Goal: Task Accomplishment & Management: Complete application form

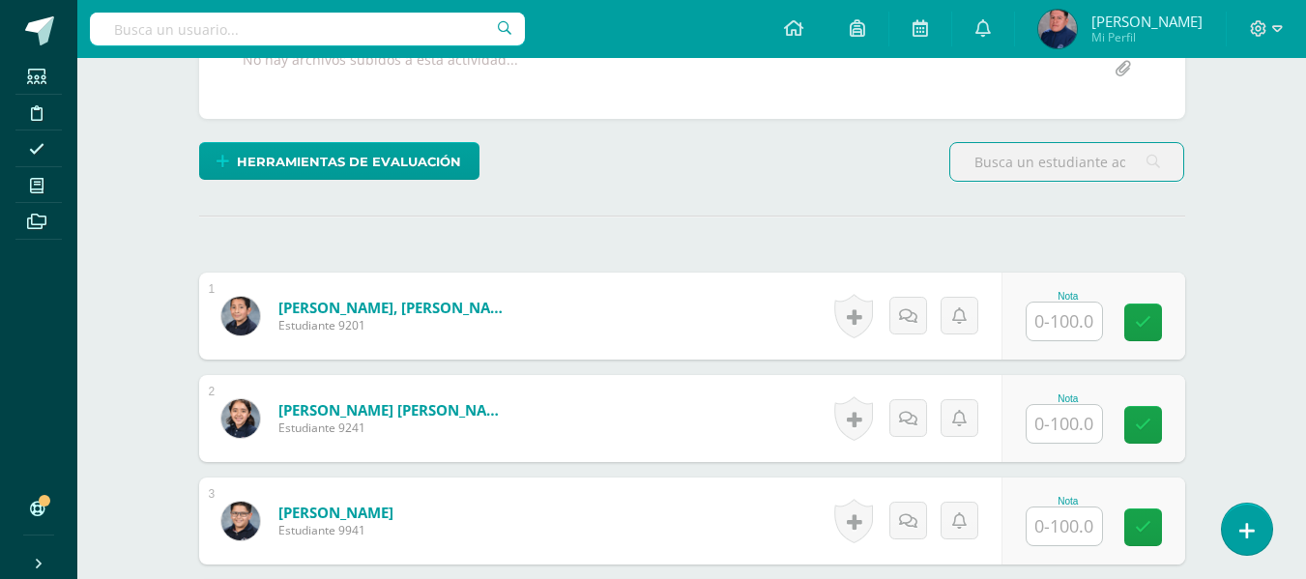
scroll to position [514, 0]
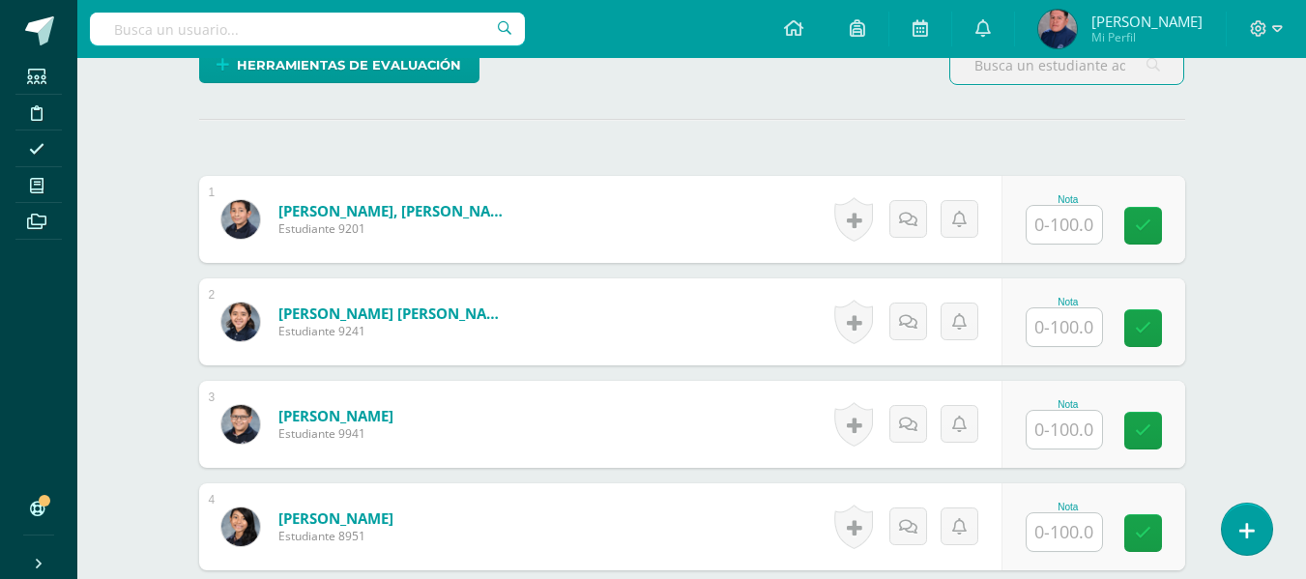
click at [1063, 220] on input "text" at bounding box center [1064, 225] width 75 height 38
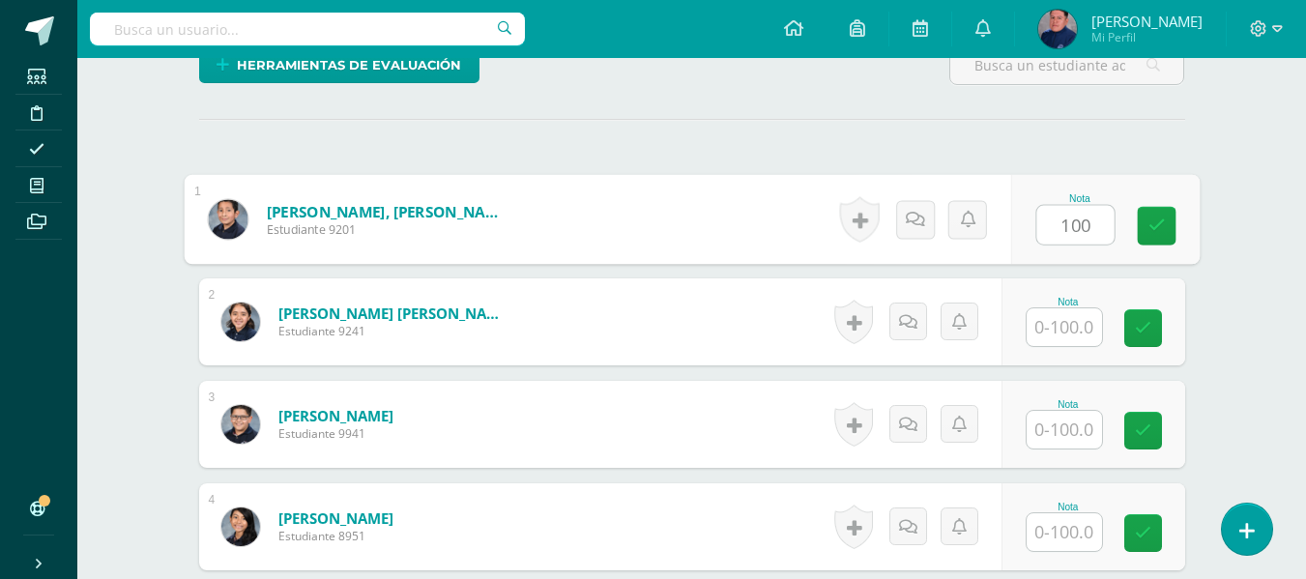
type input "100"
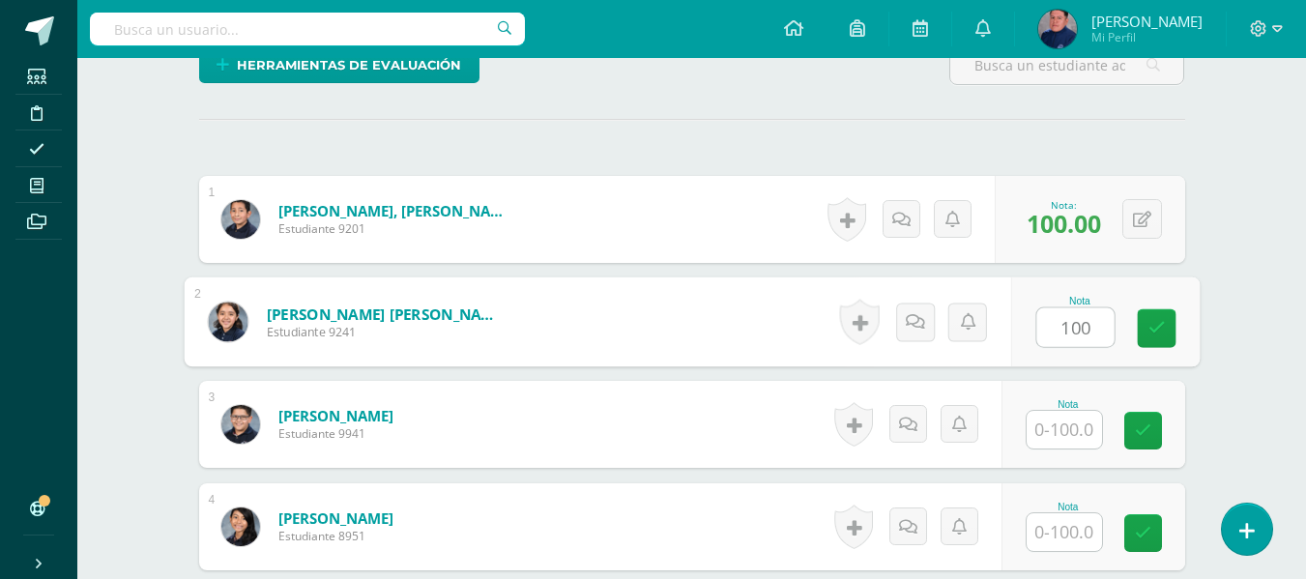
type input "100"
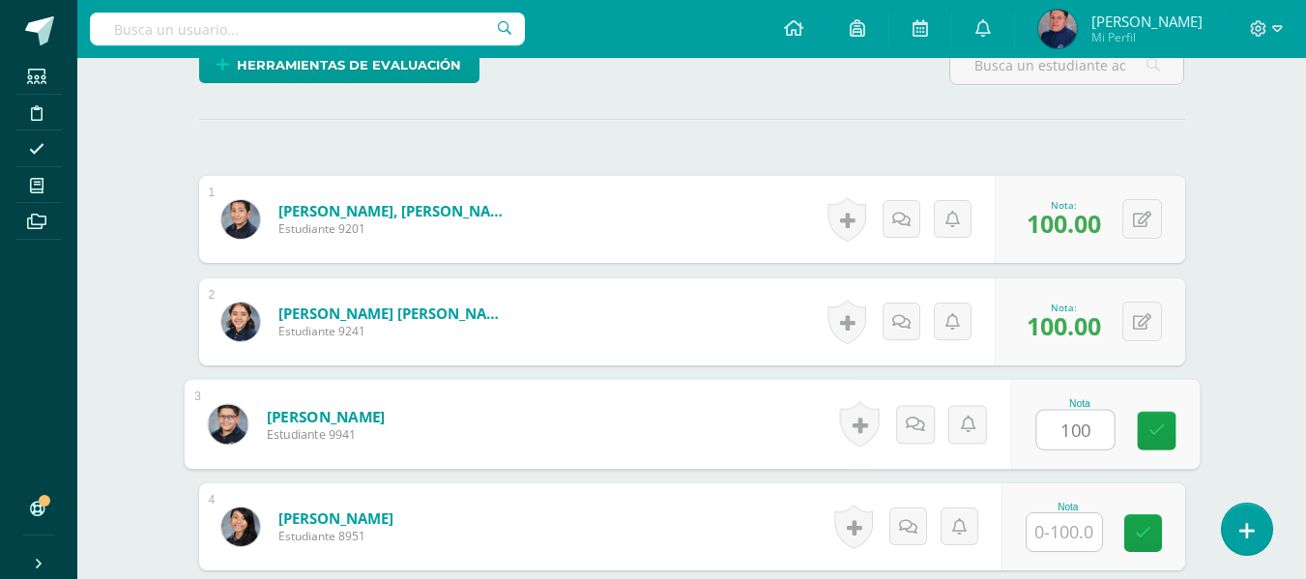
type input "100"
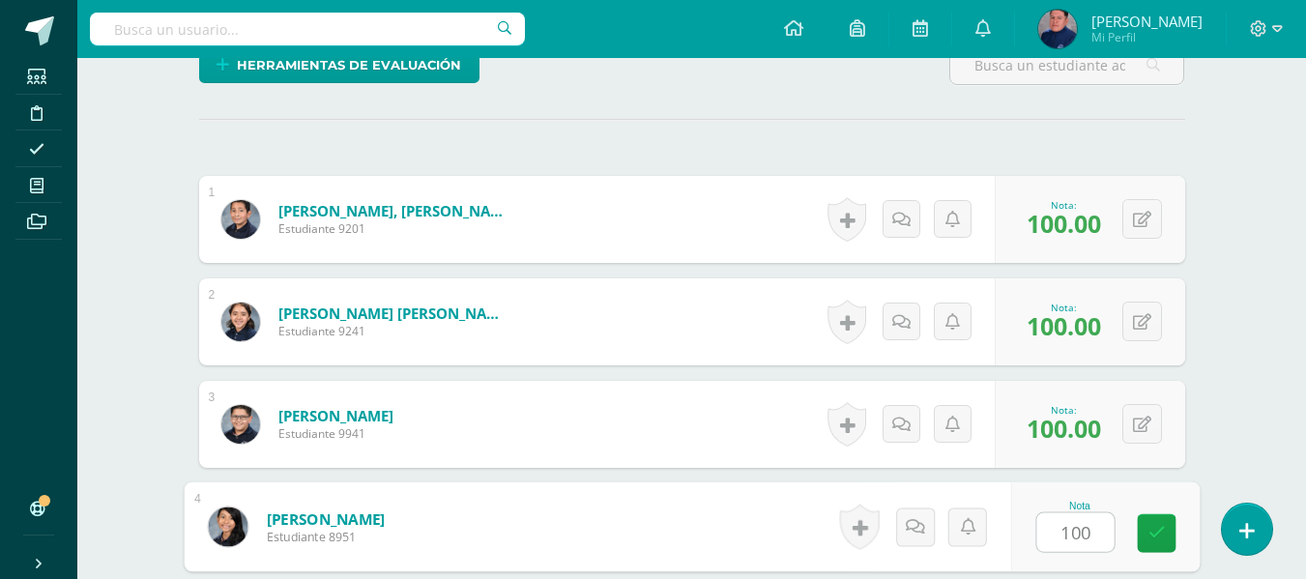
type input "100"
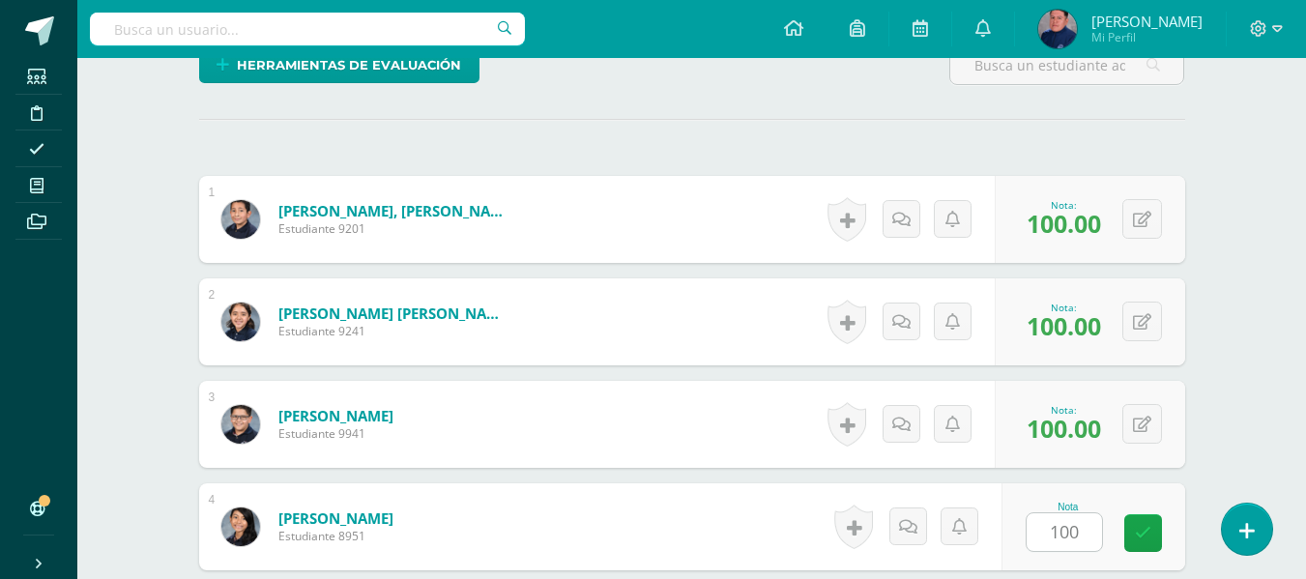
scroll to position [859, 0]
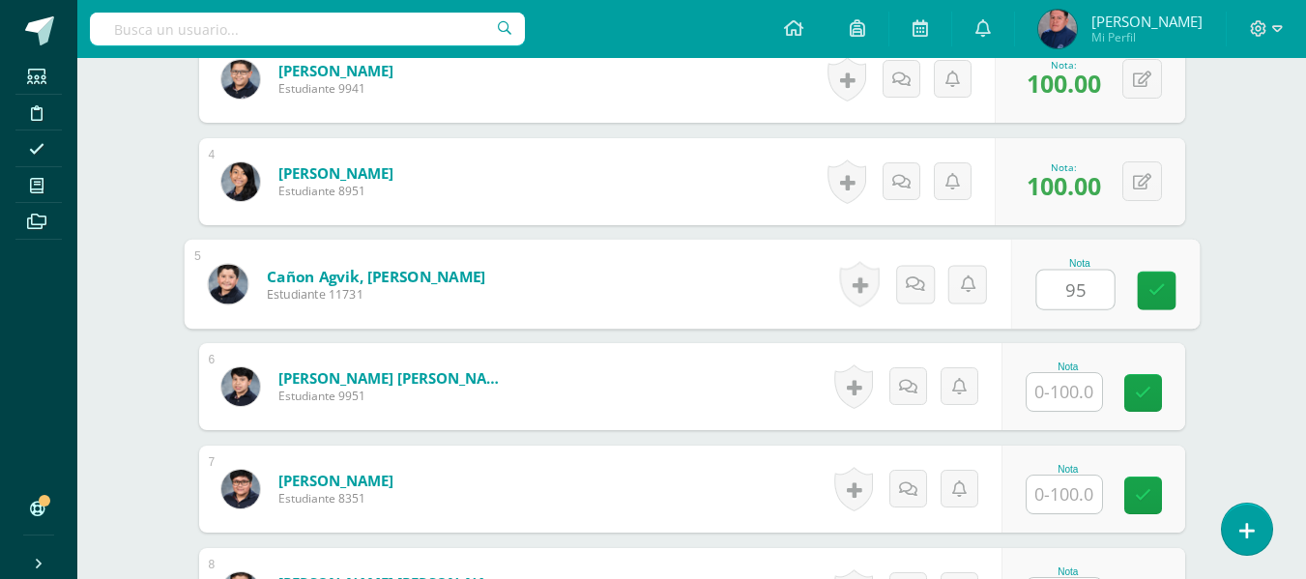
type input "95"
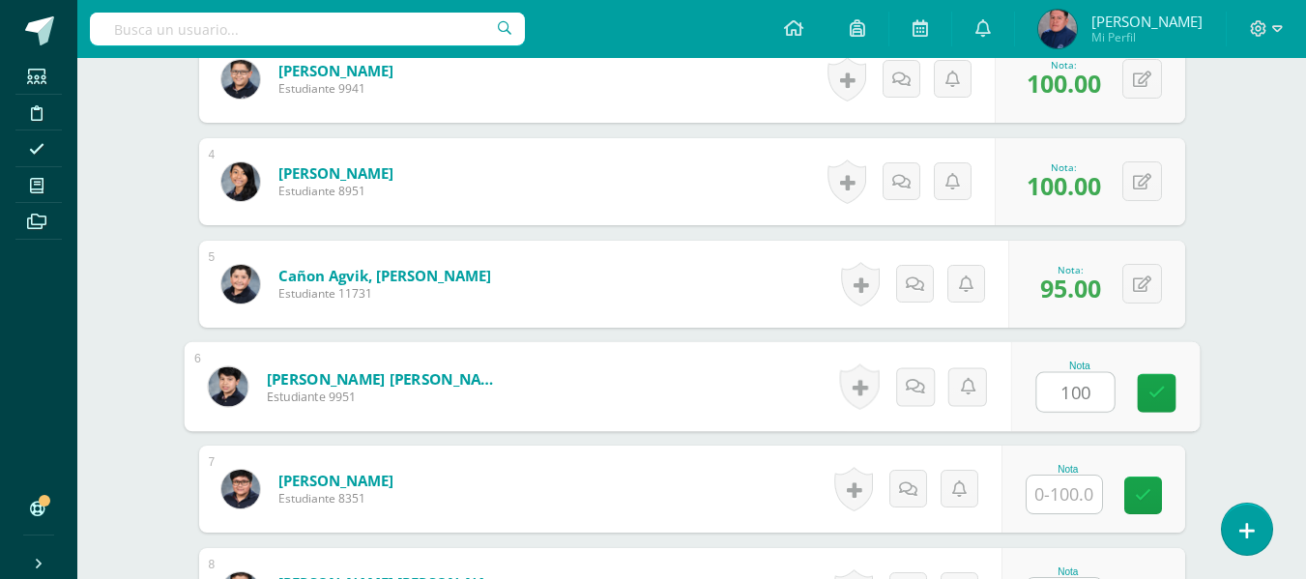
type input "100"
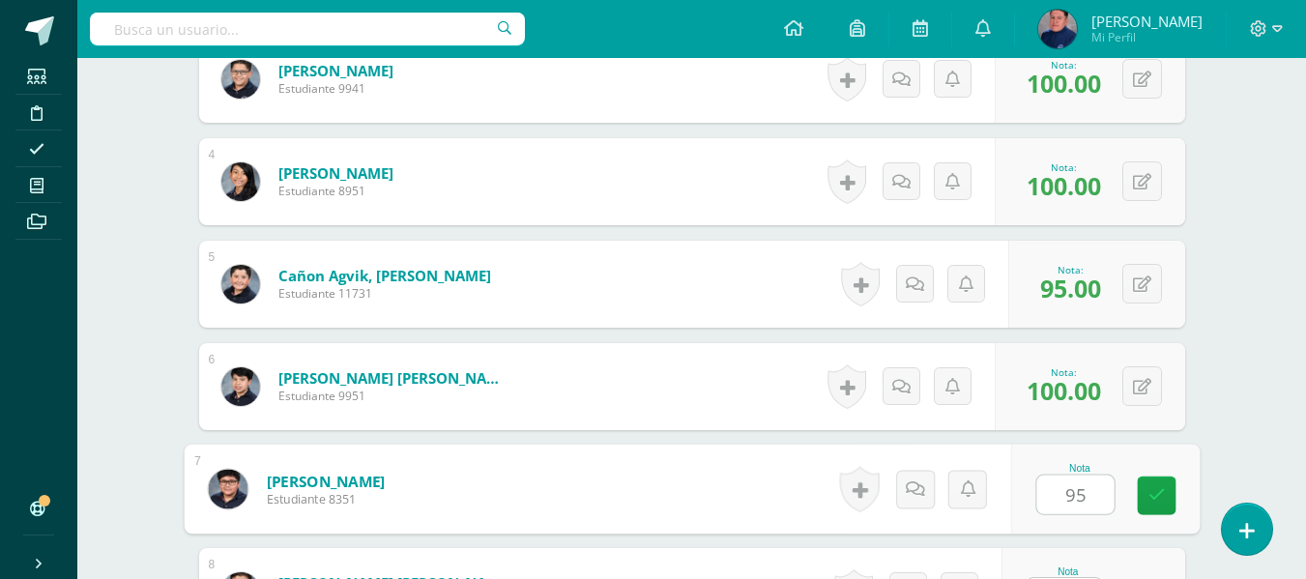
type input "95"
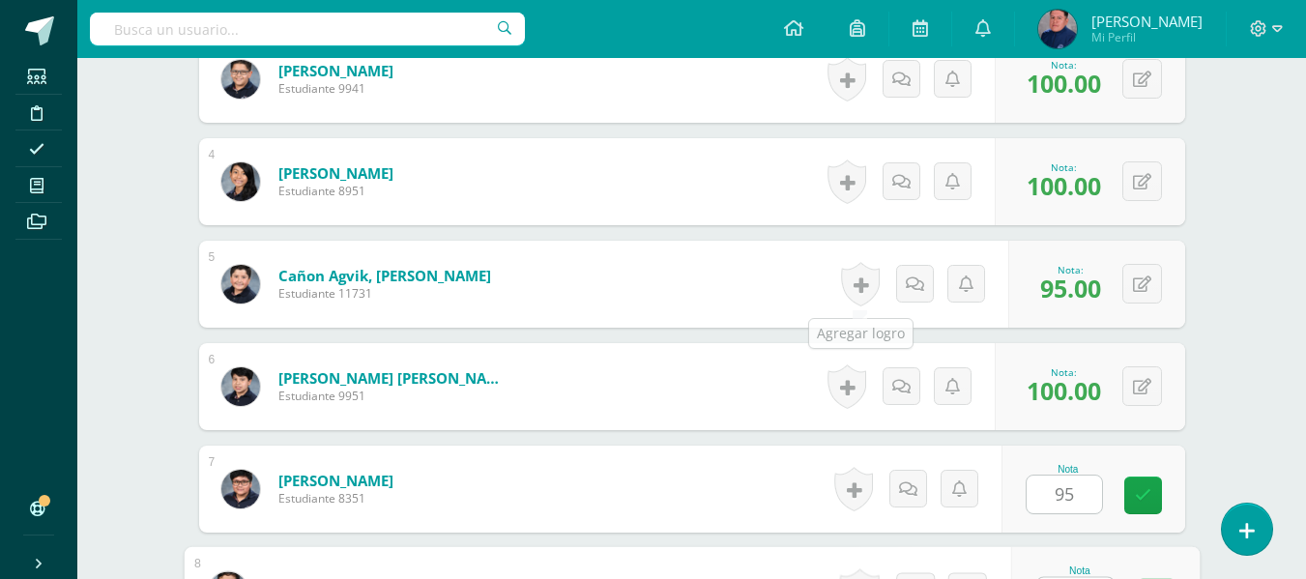
scroll to position [896, 0]
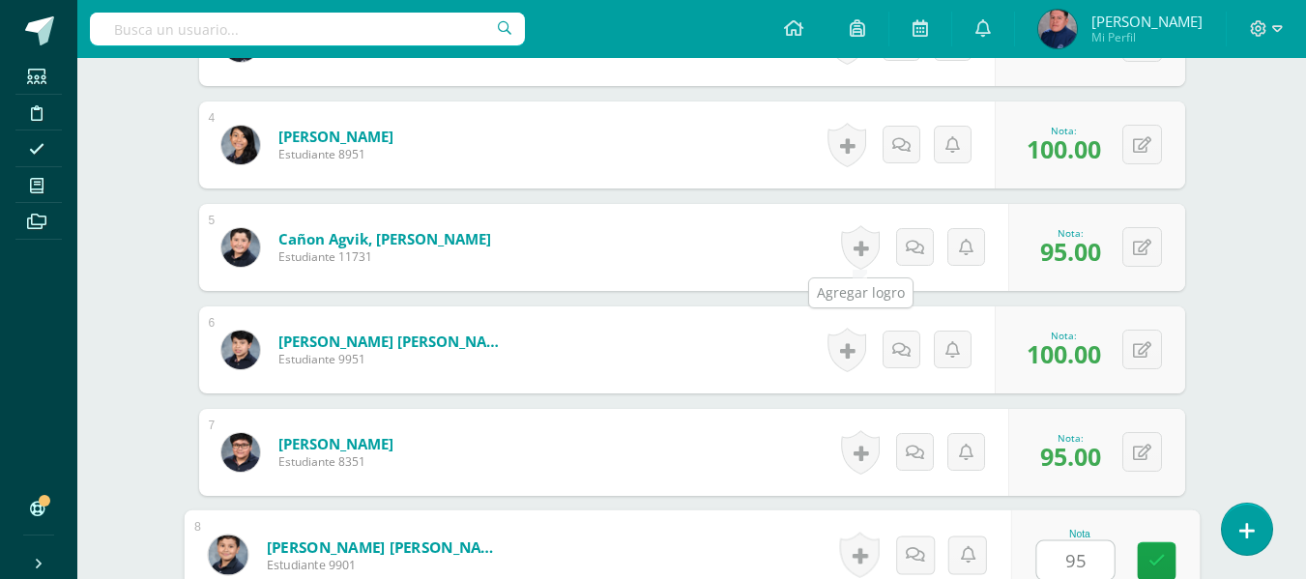
type input "95"
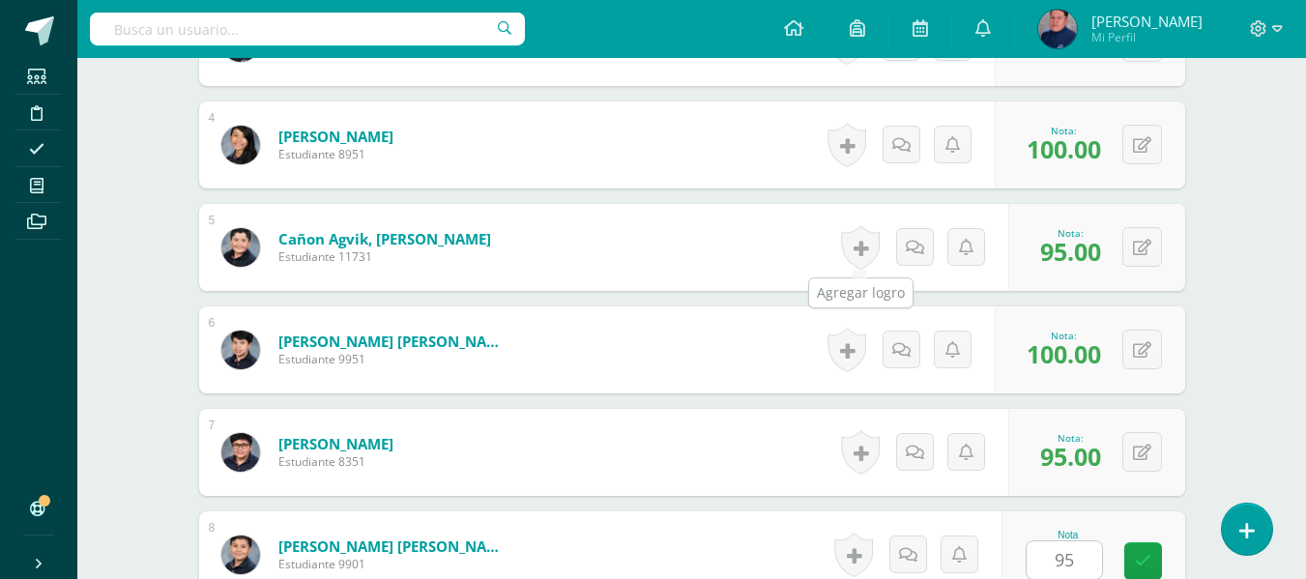
scroll to position [1269, 0]
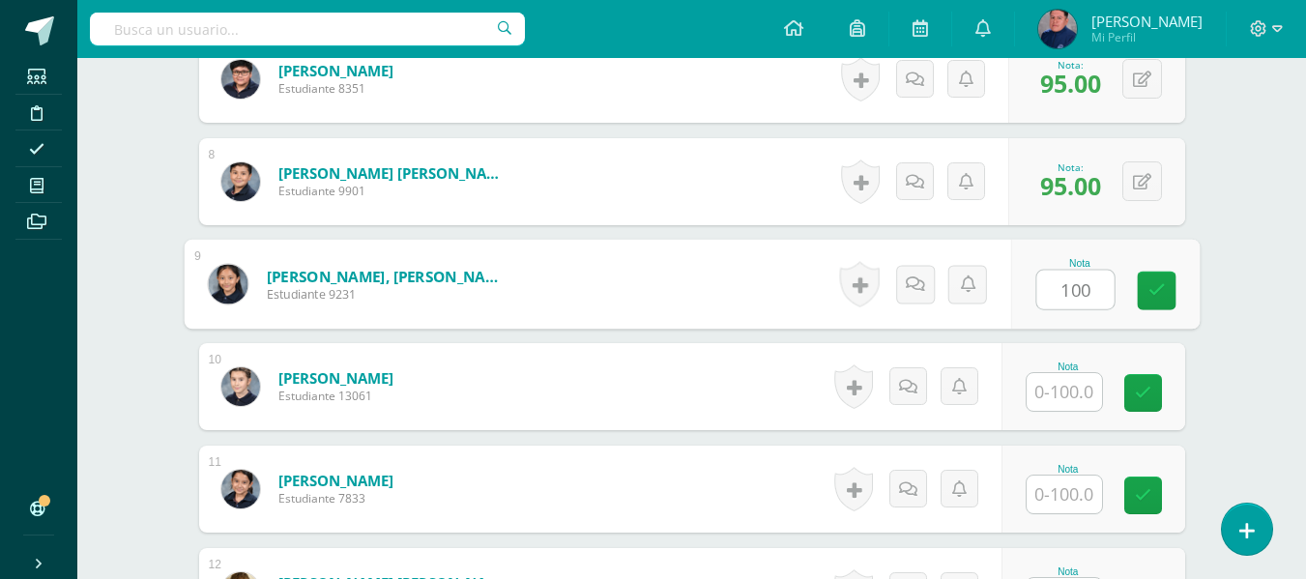
type input "100"
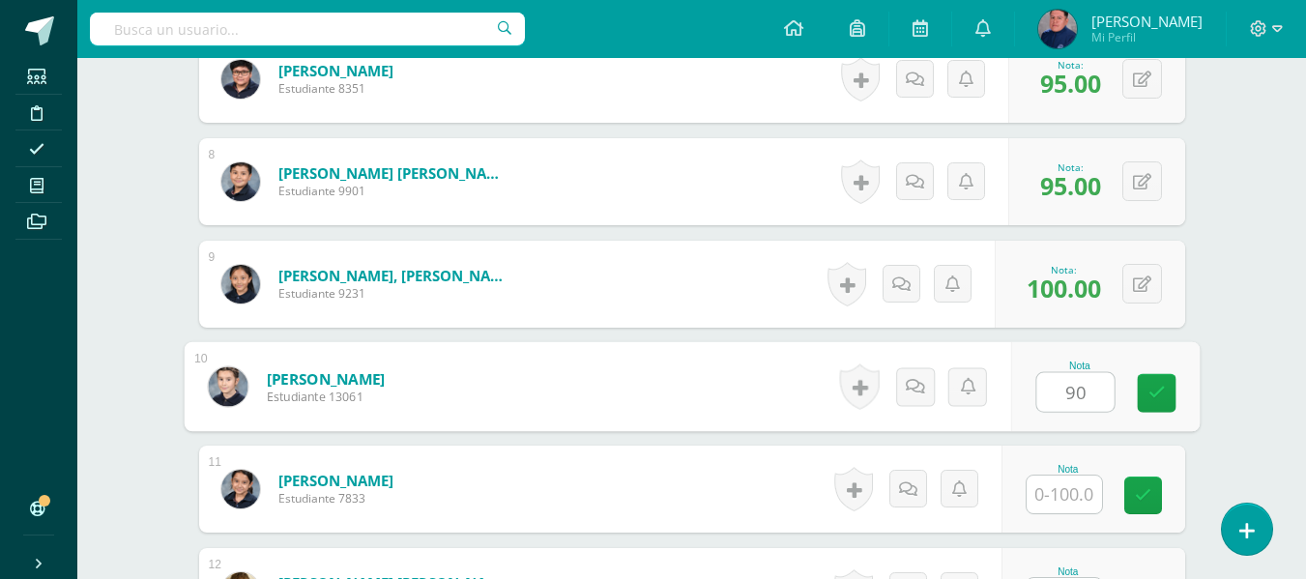
type input "90"
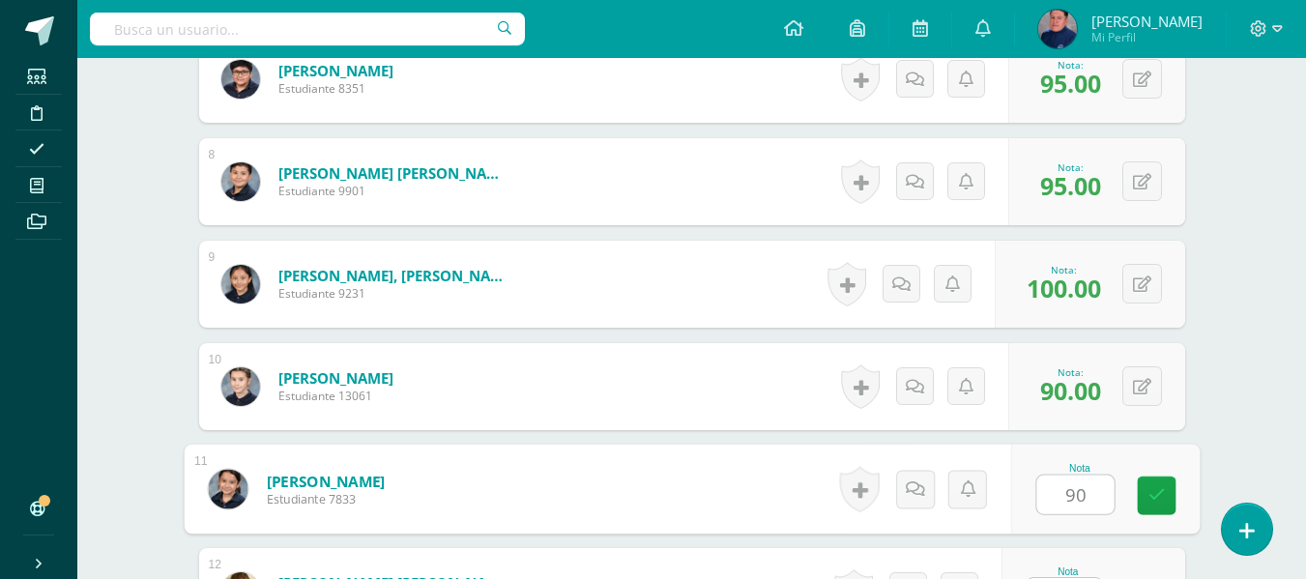
type input "90"
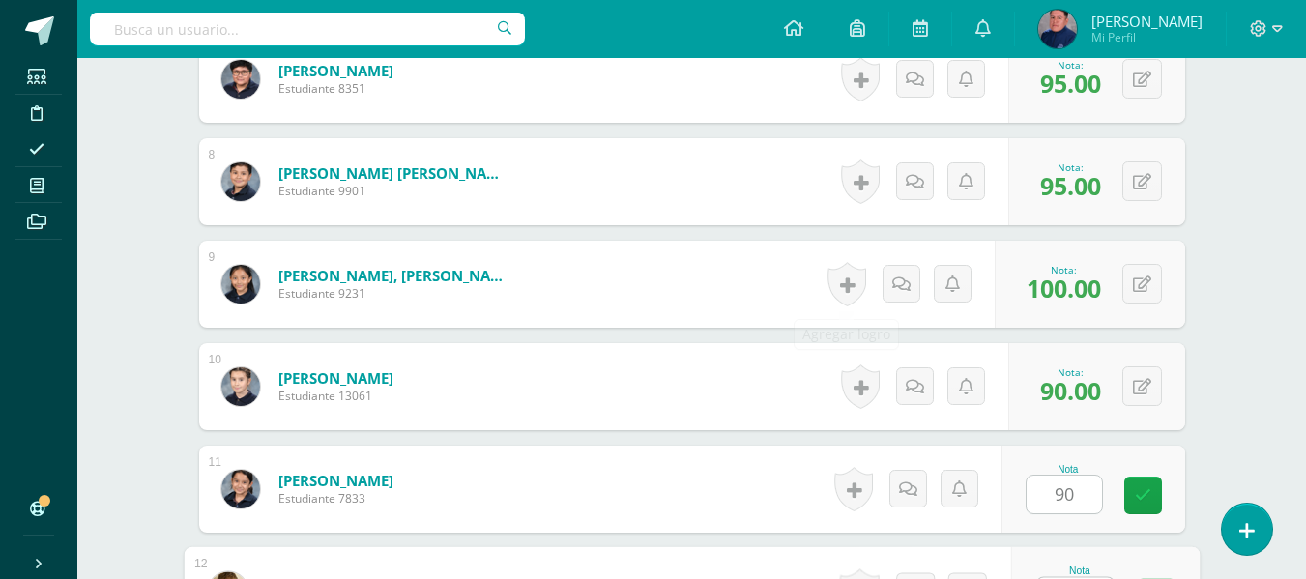
scroll to position [1306, 0]
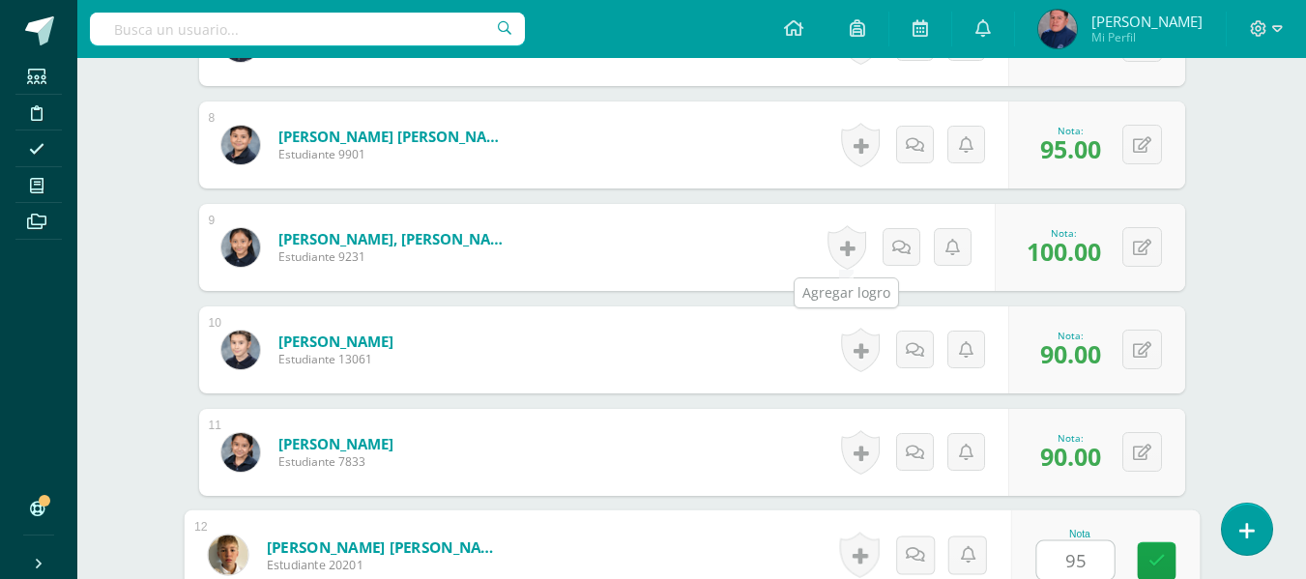
type input "95"
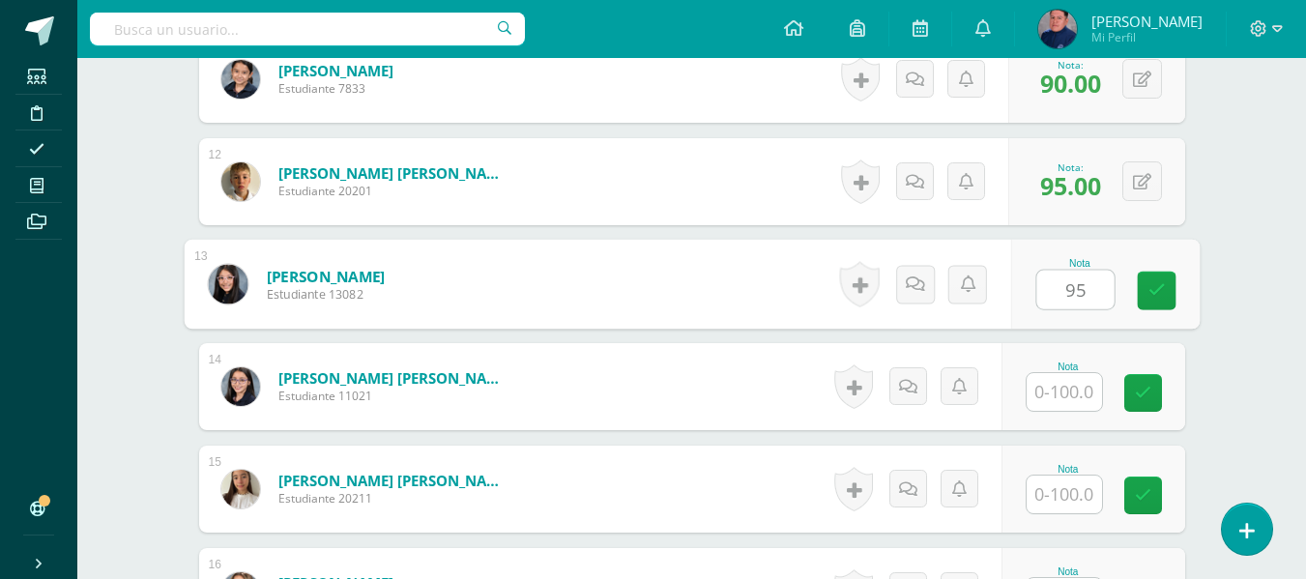
type input "95"
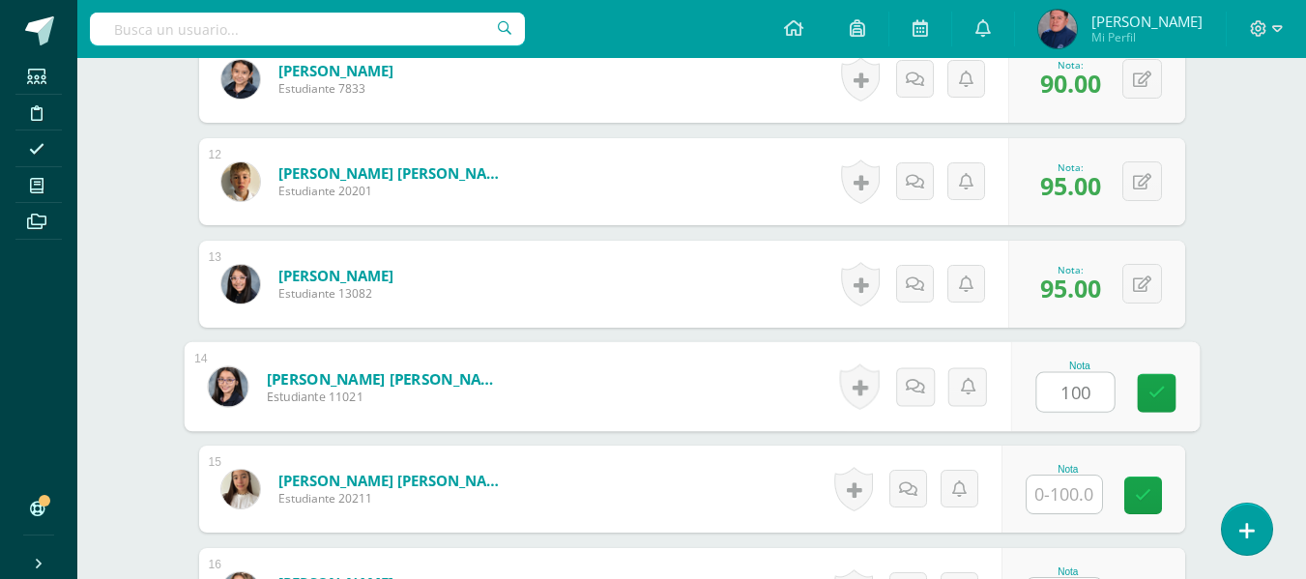
type input "100"
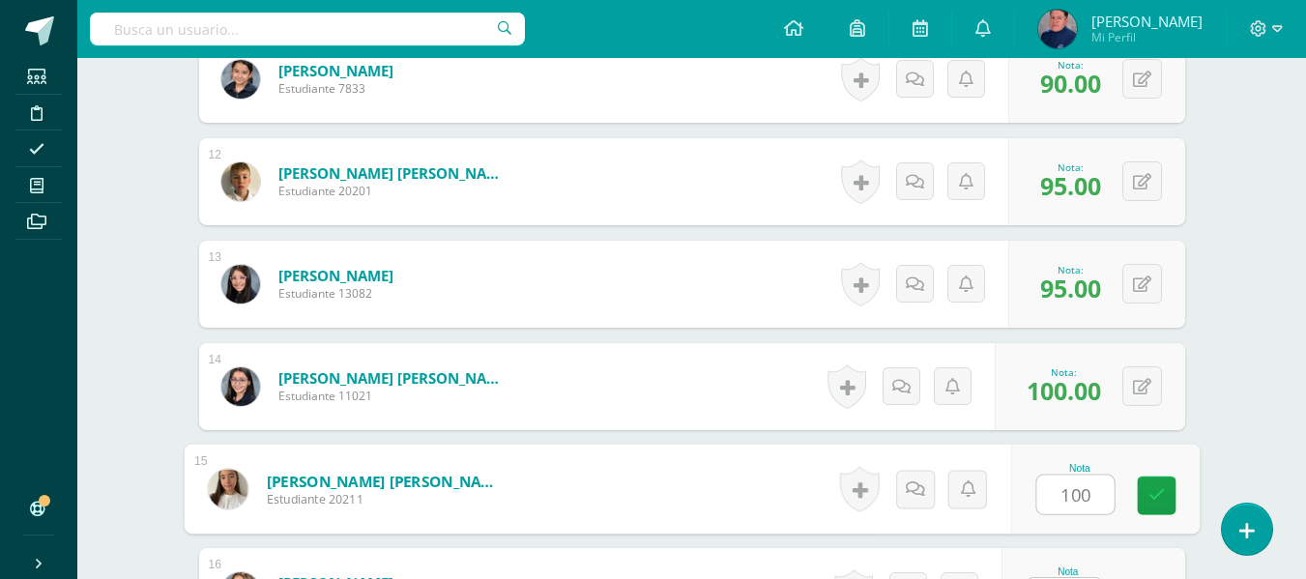
type input "100"
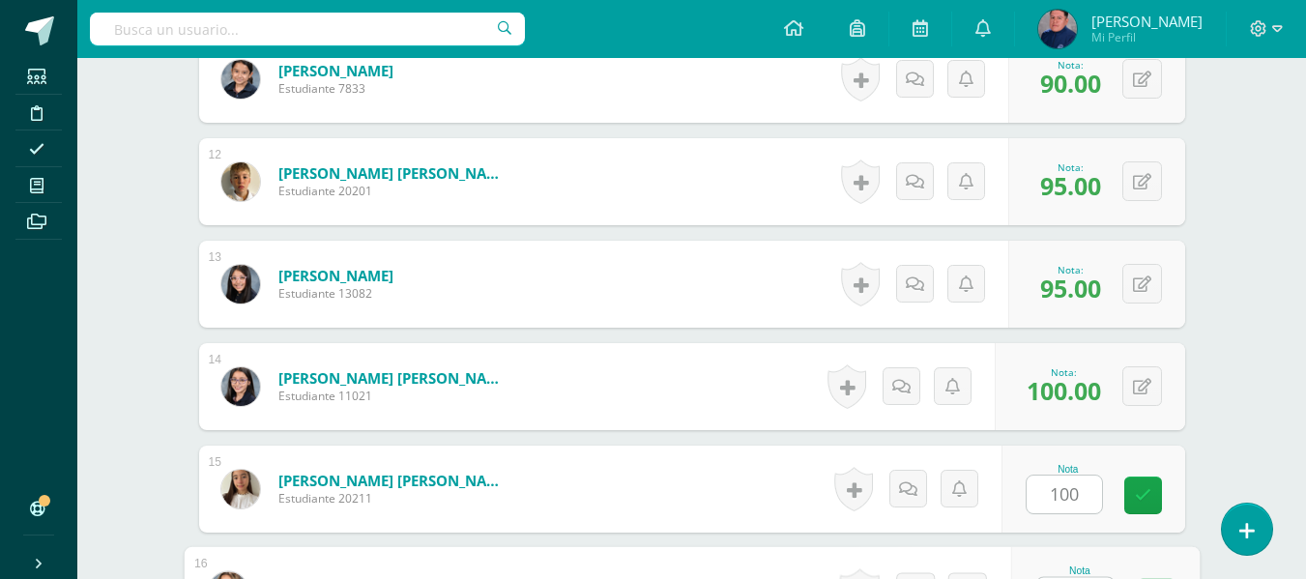
scroll to position [1716, 0]
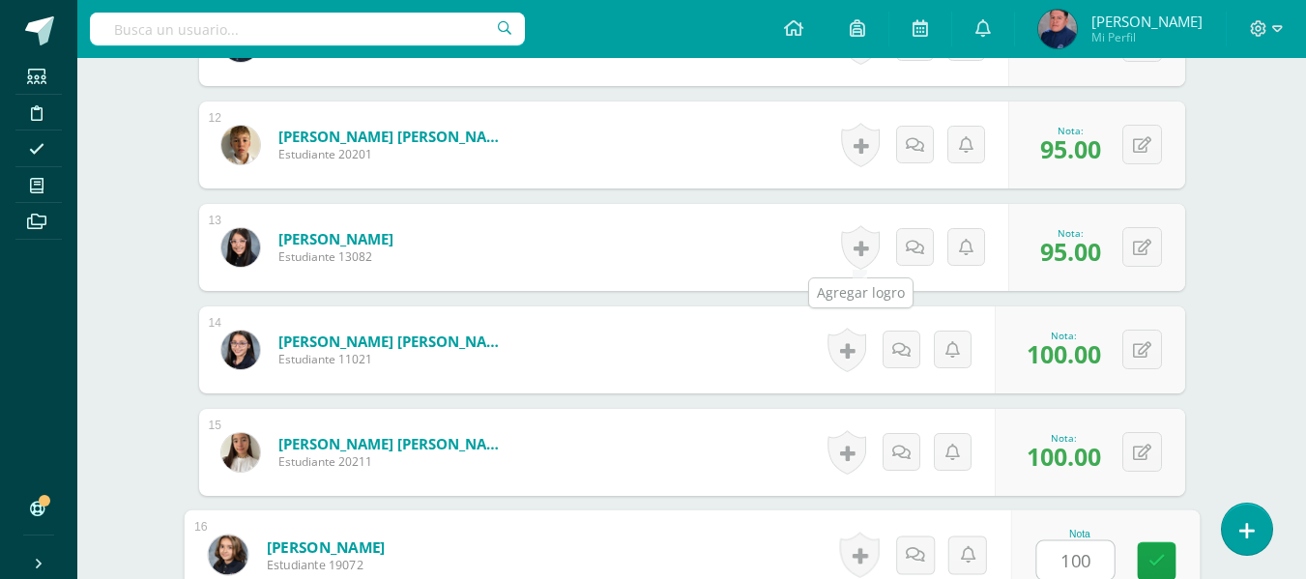
type input "100"
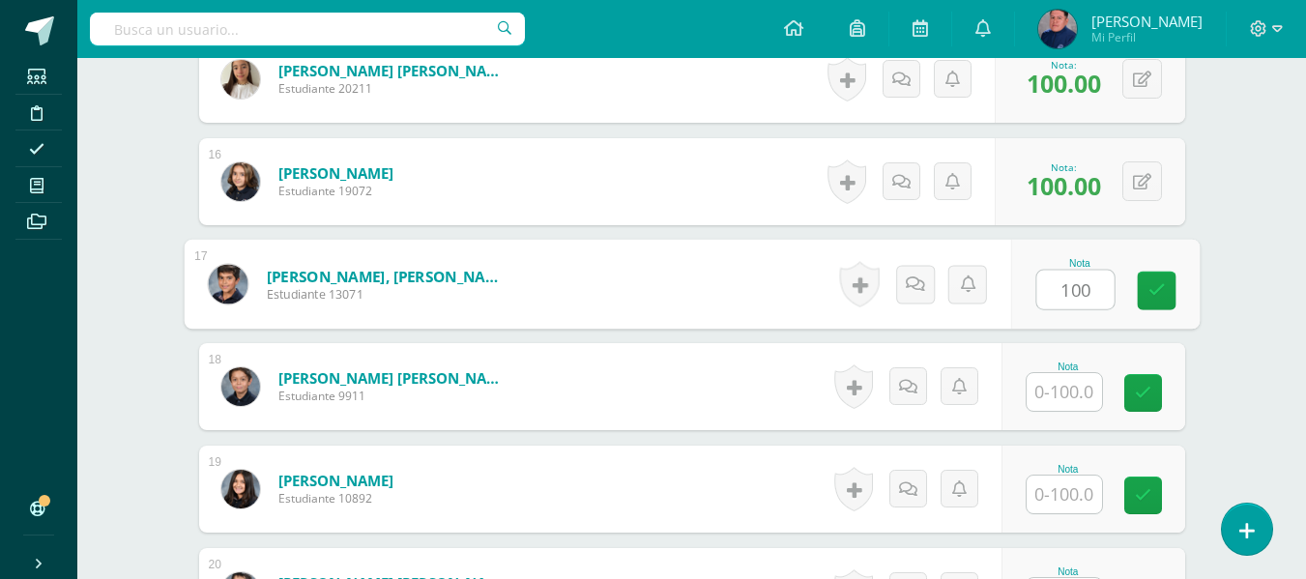
type input "100"
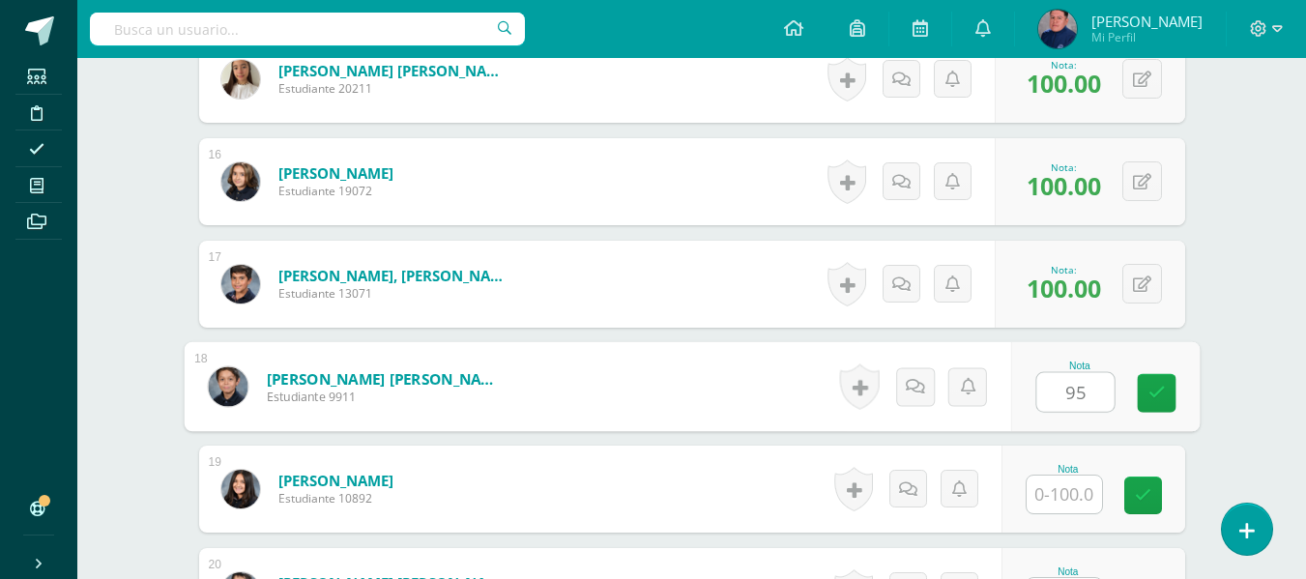
type input "95"
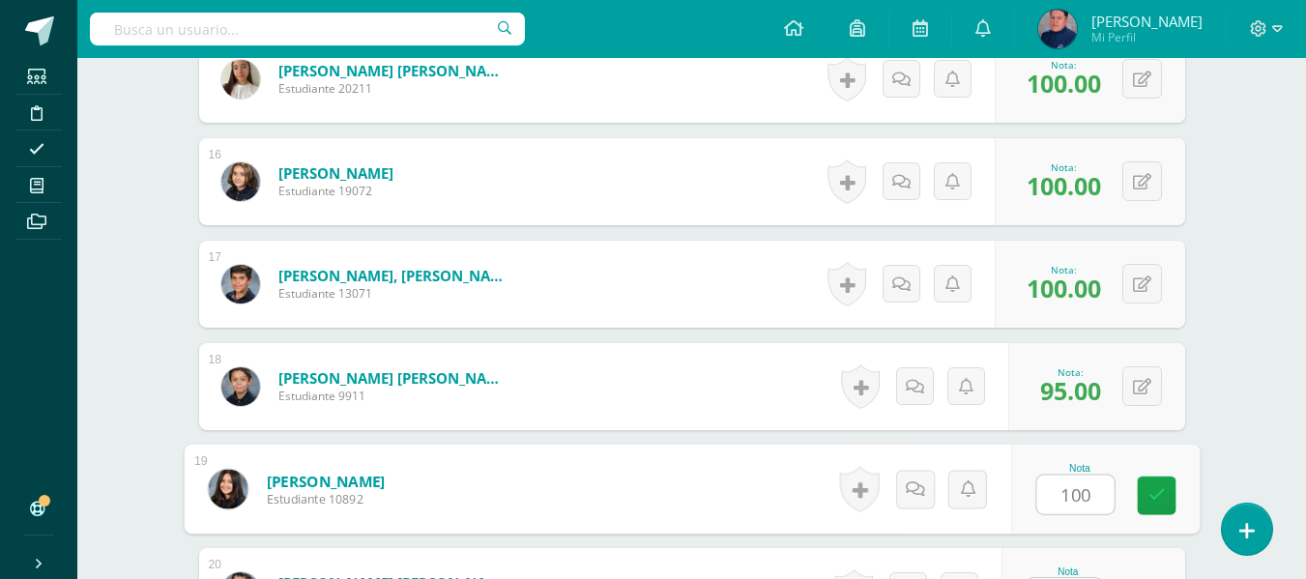
type input "100"
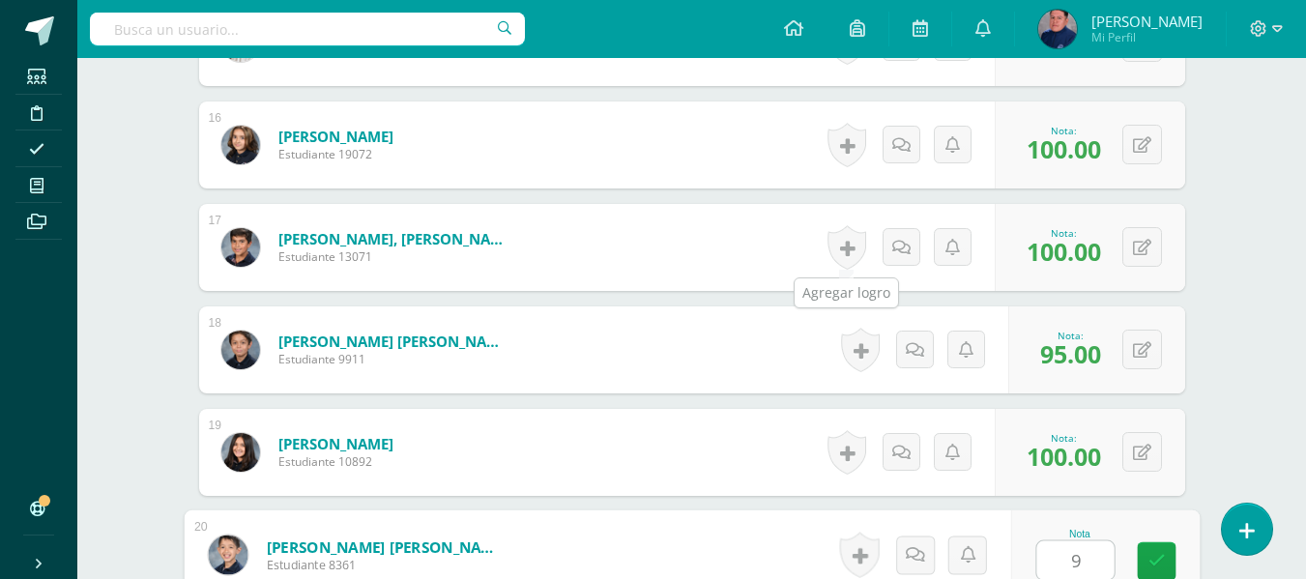
type input "95"
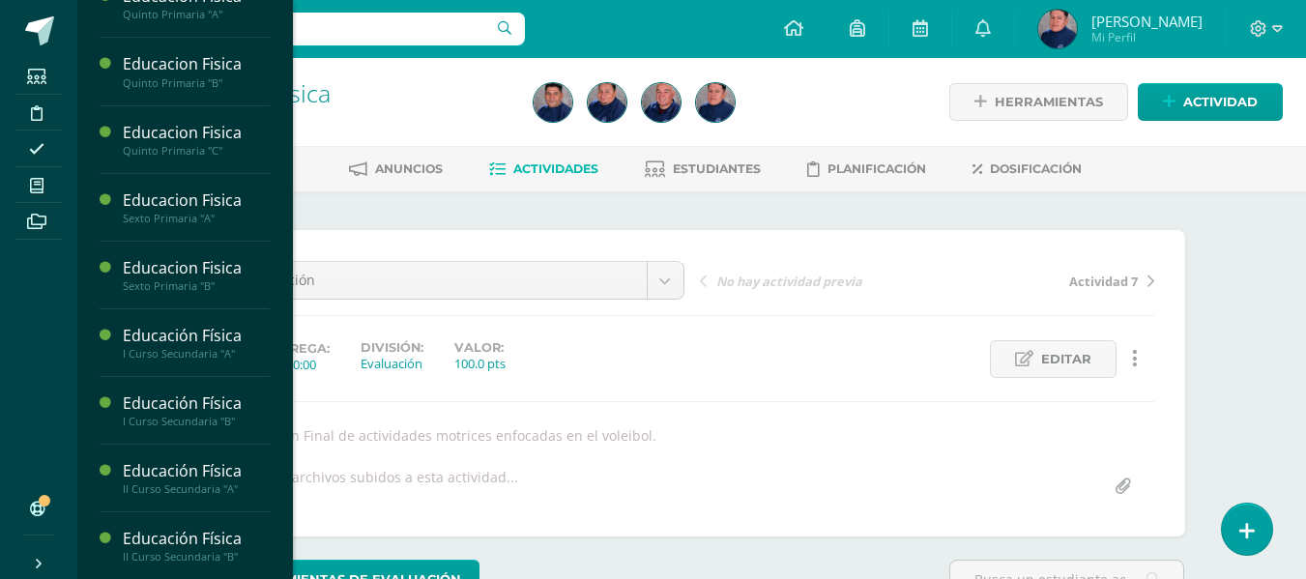
scroll to position [967, 0]
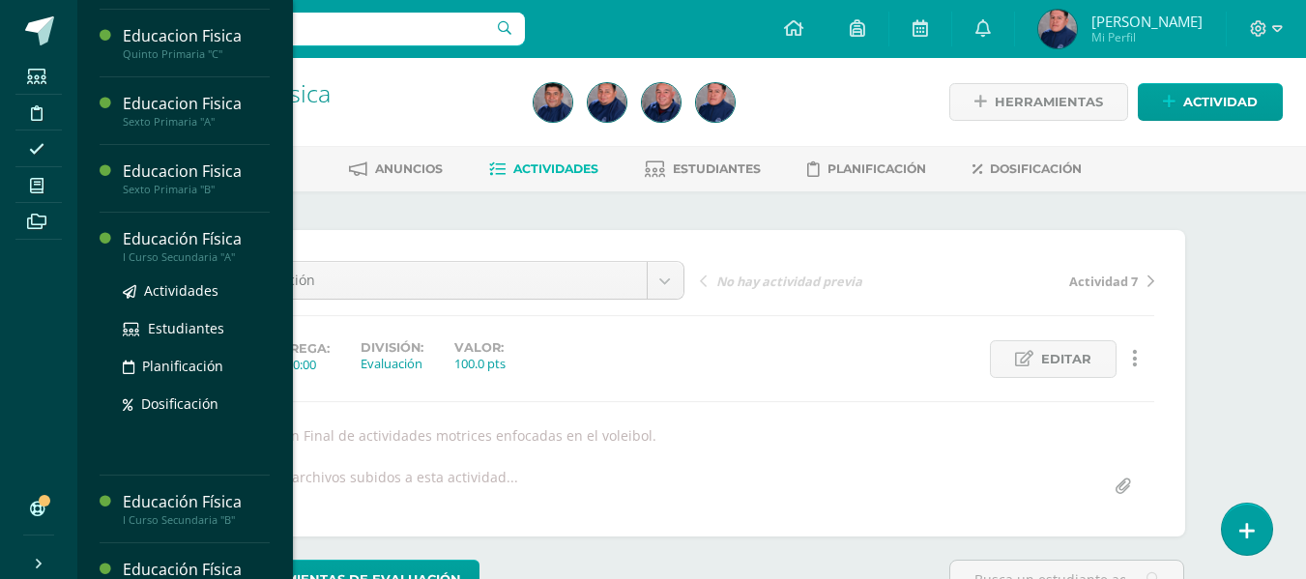
click at [170, 234] on div "Educación Física" at bounding box center [196, 239] width 147 height 22
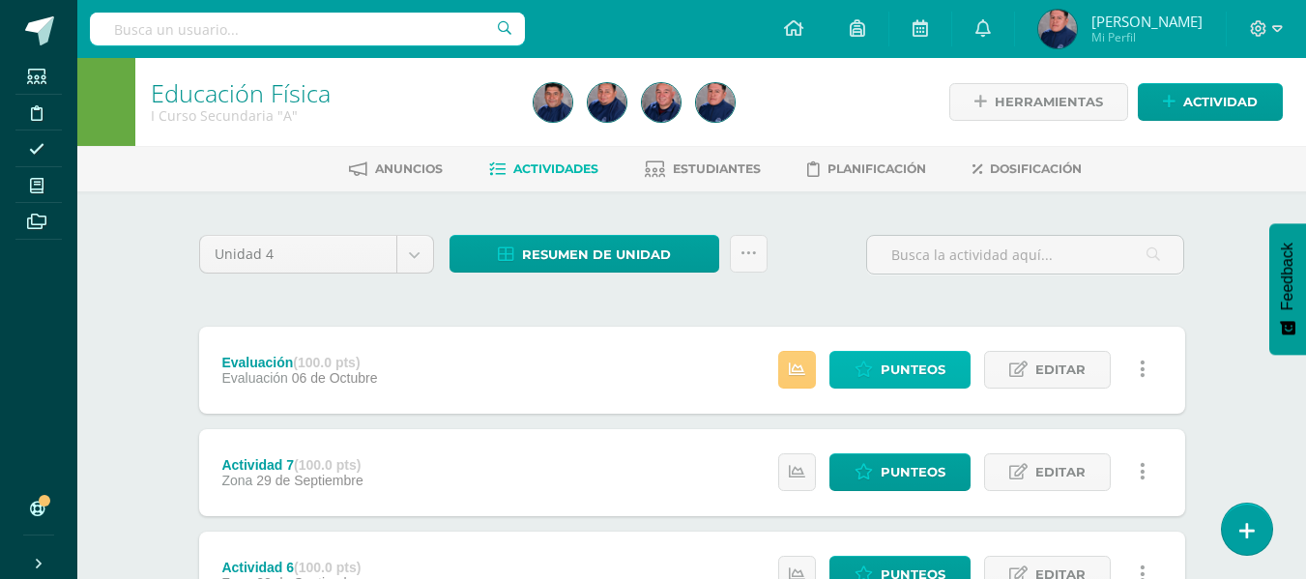
click at [899, 352] on span "Punteos" at bounding box center [913, 370] width 65 height 36
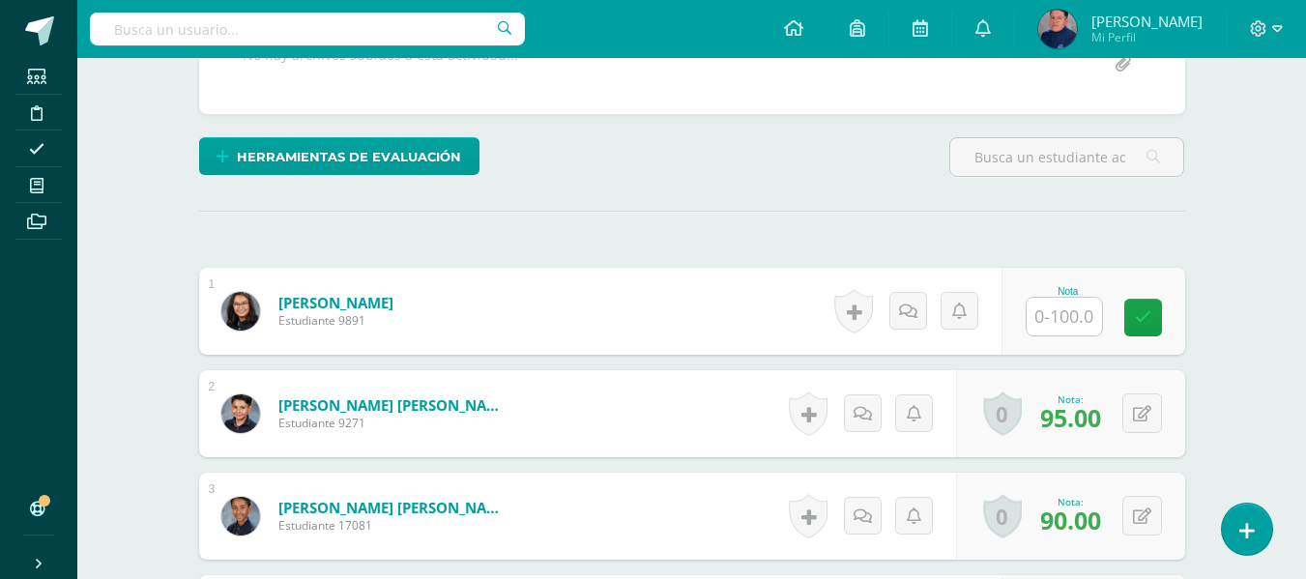
scroll to position [509, 0]
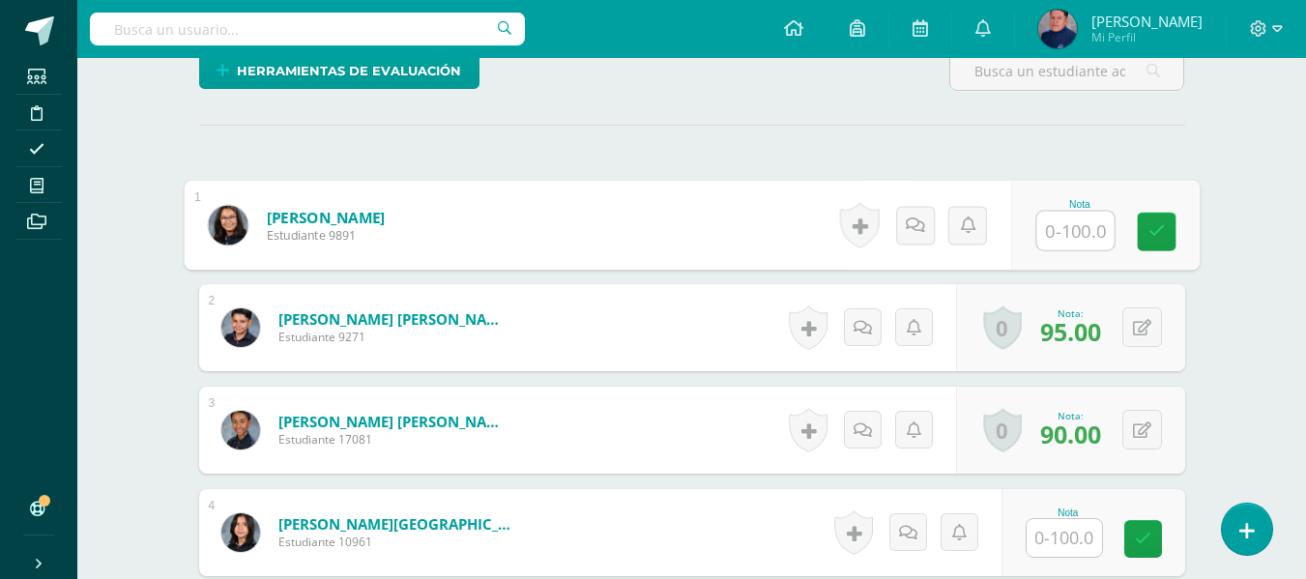
click at [1048, 248] on input "text" at bounding box center [1074, 231] width 77 height 39
type input "100"
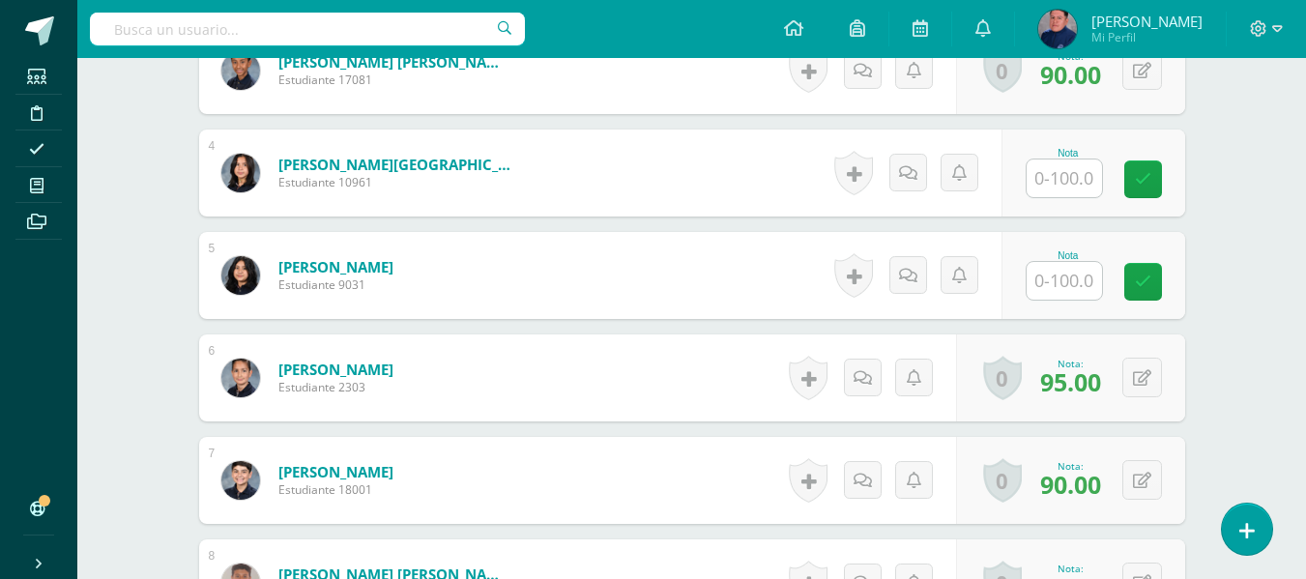
scroll to position [896, 0]
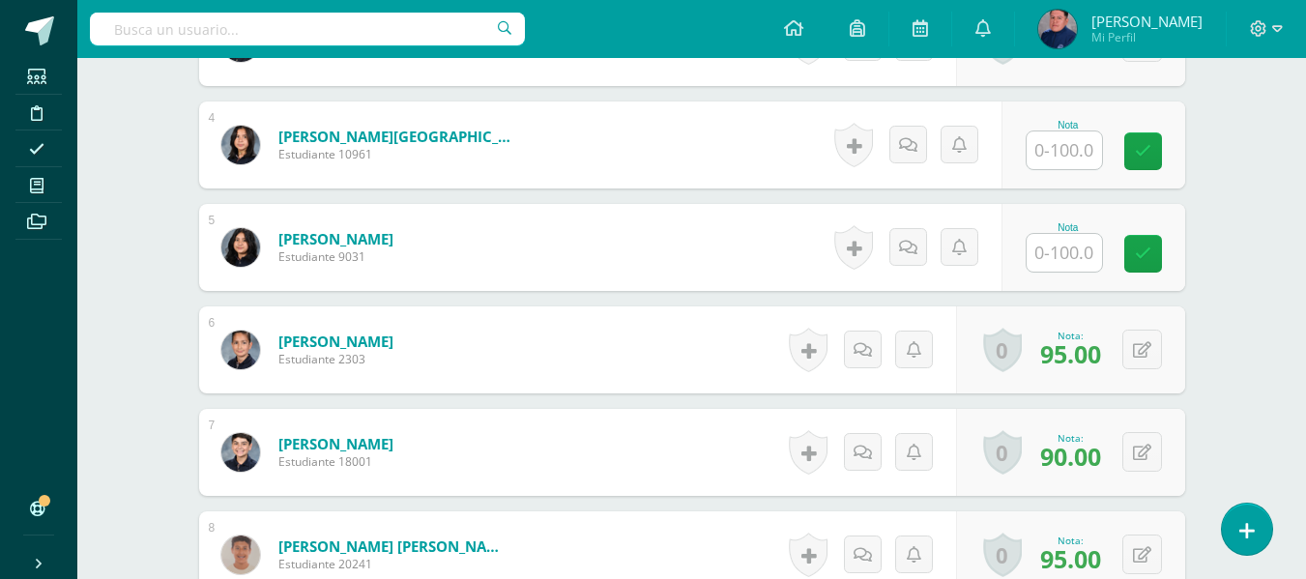
click at [1070, 159] on input "text" at bounding box center [1064, 150] width 75 height 38
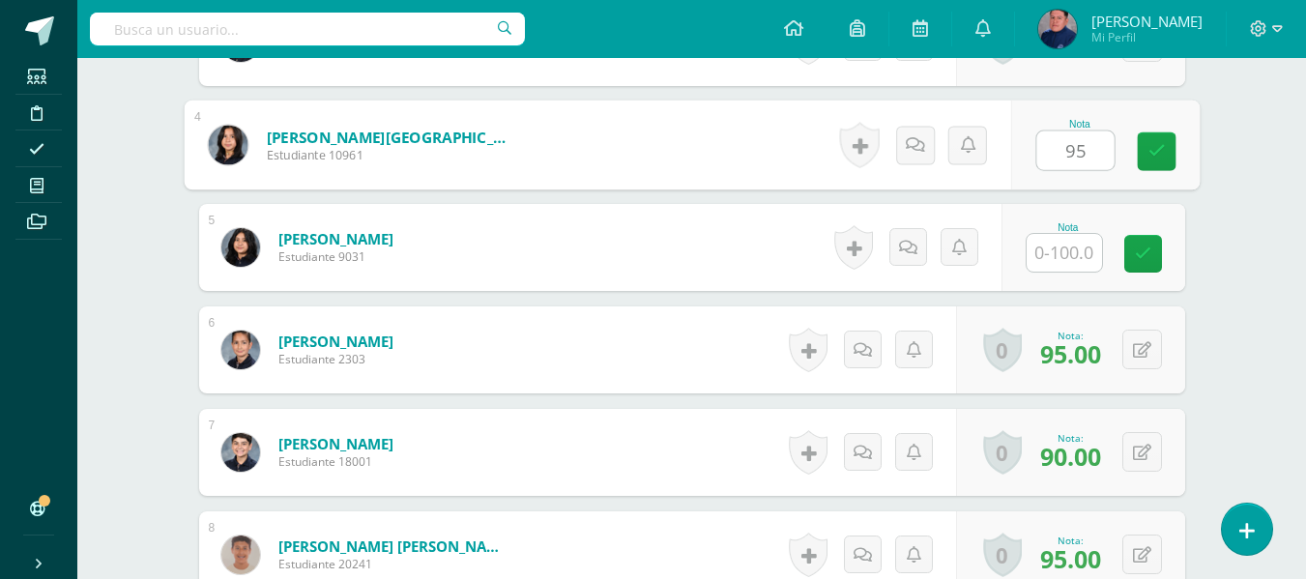
type input "95"
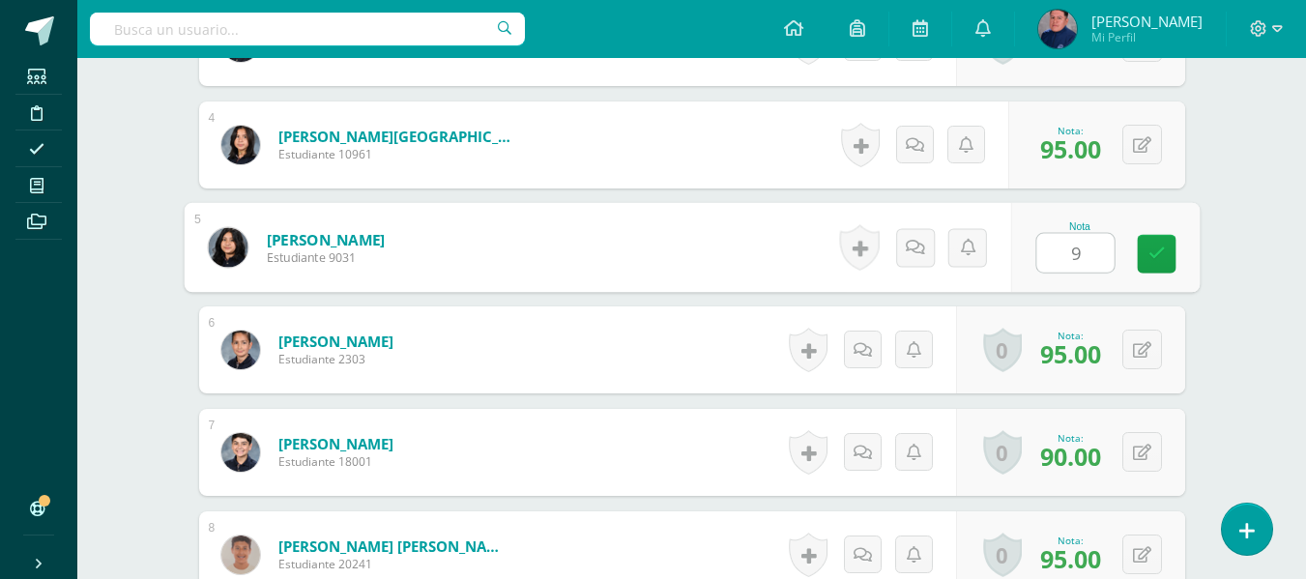
type input "95"
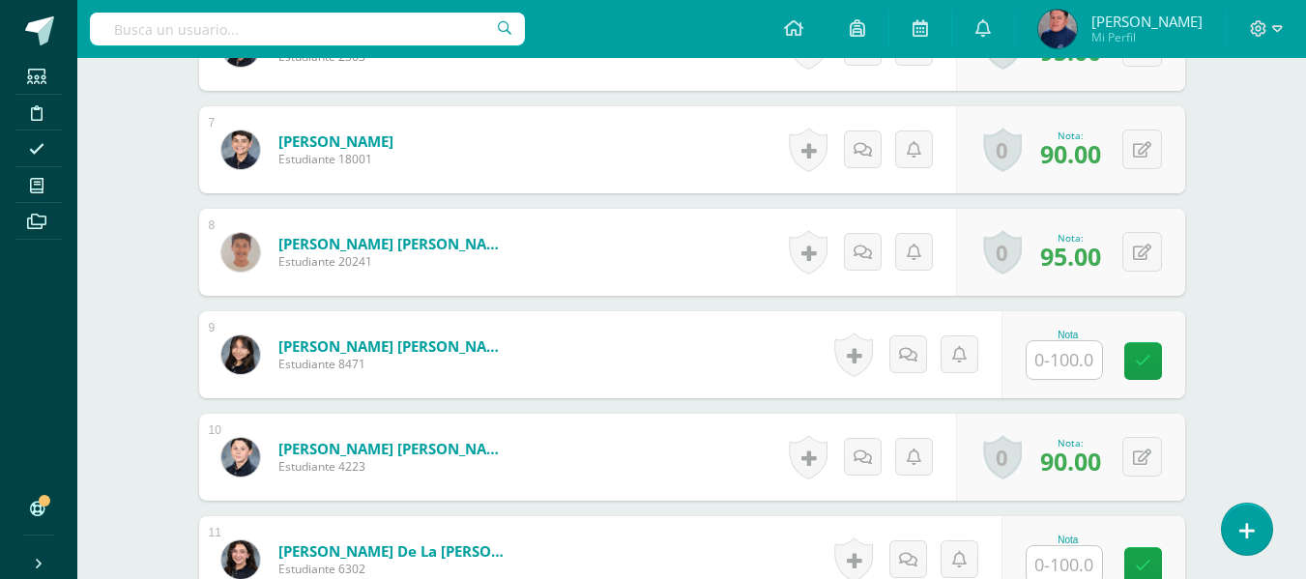
scroll to position [1380, 0]
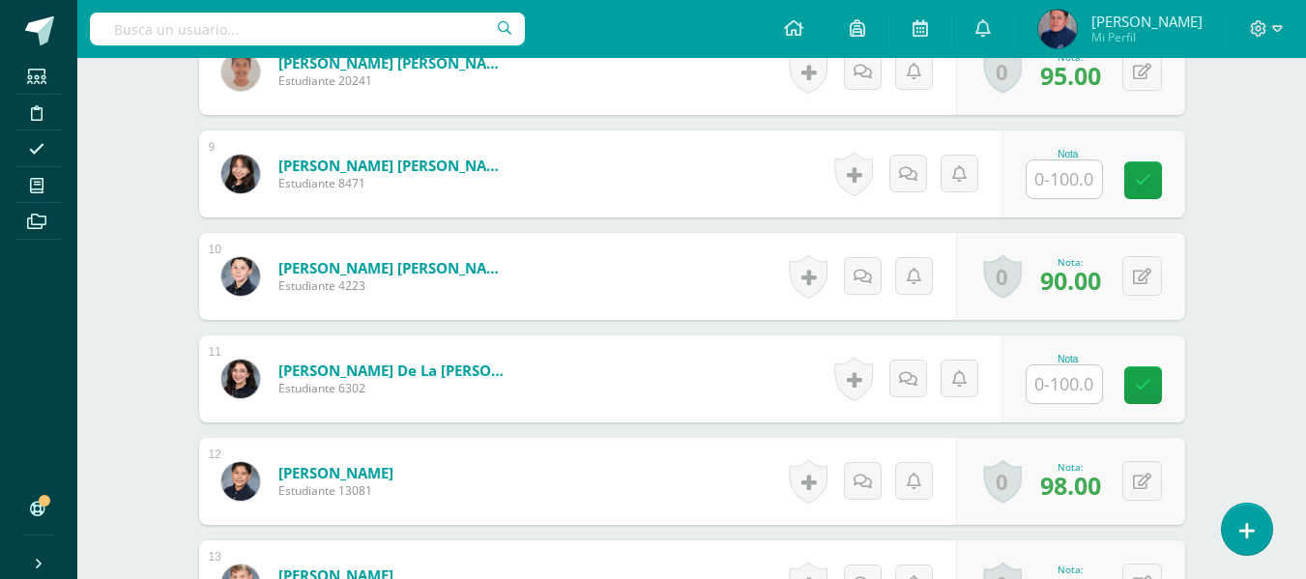
click at [1074, 183] on input "text" at bounding box center [1064, 179] width 75 height 38
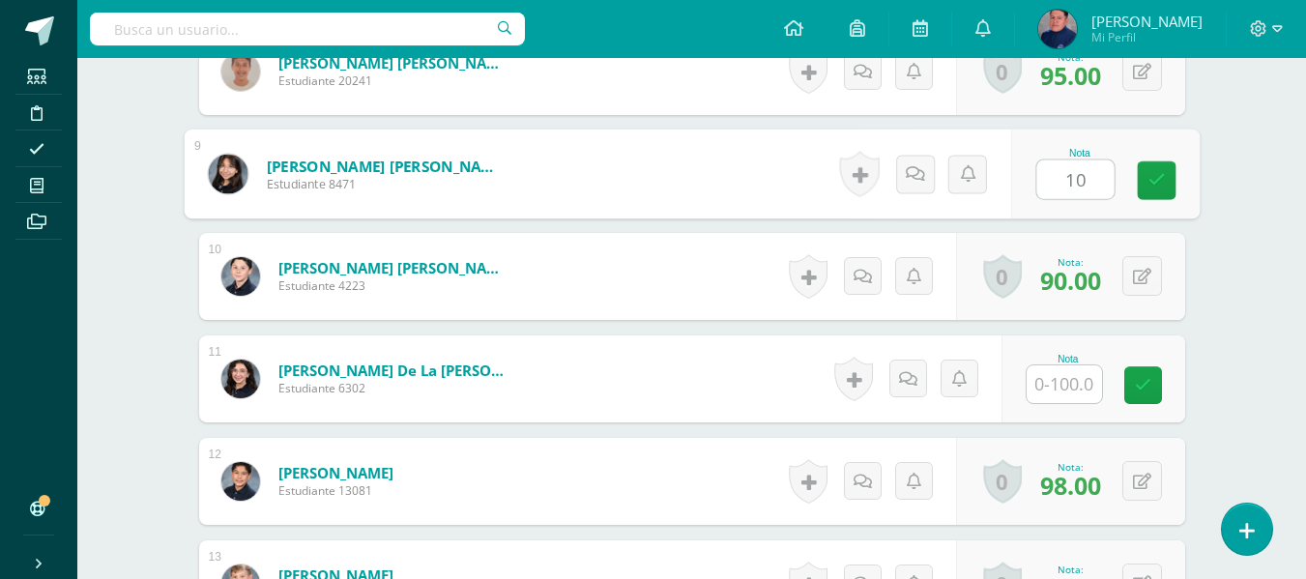
type input "100"
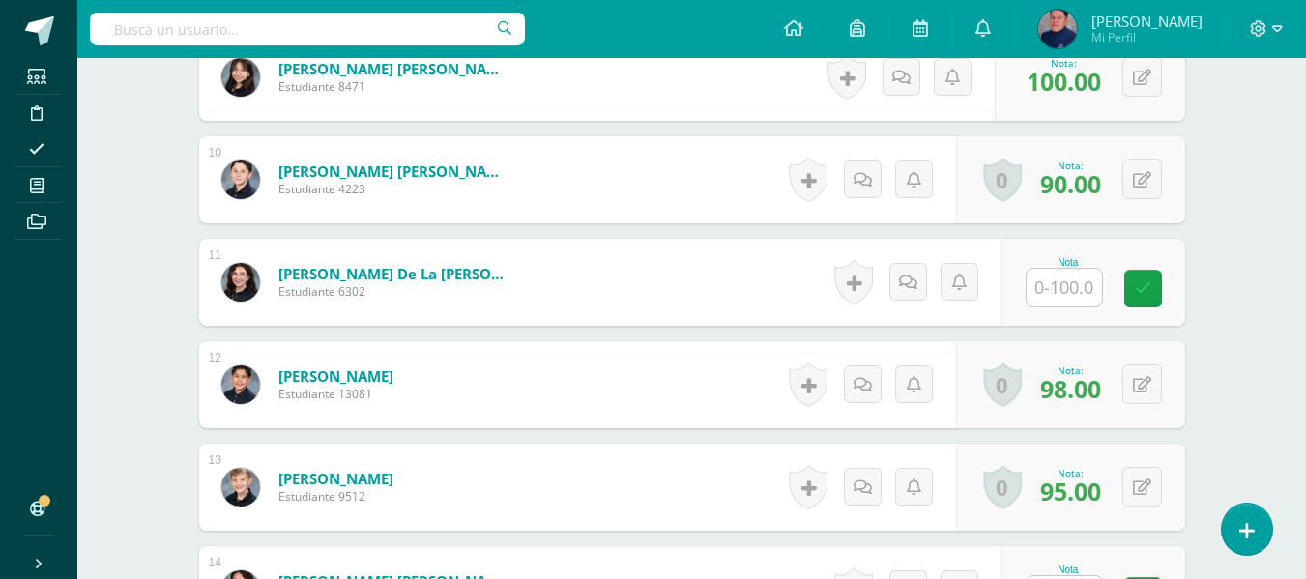
scroll to position [1573, 0]
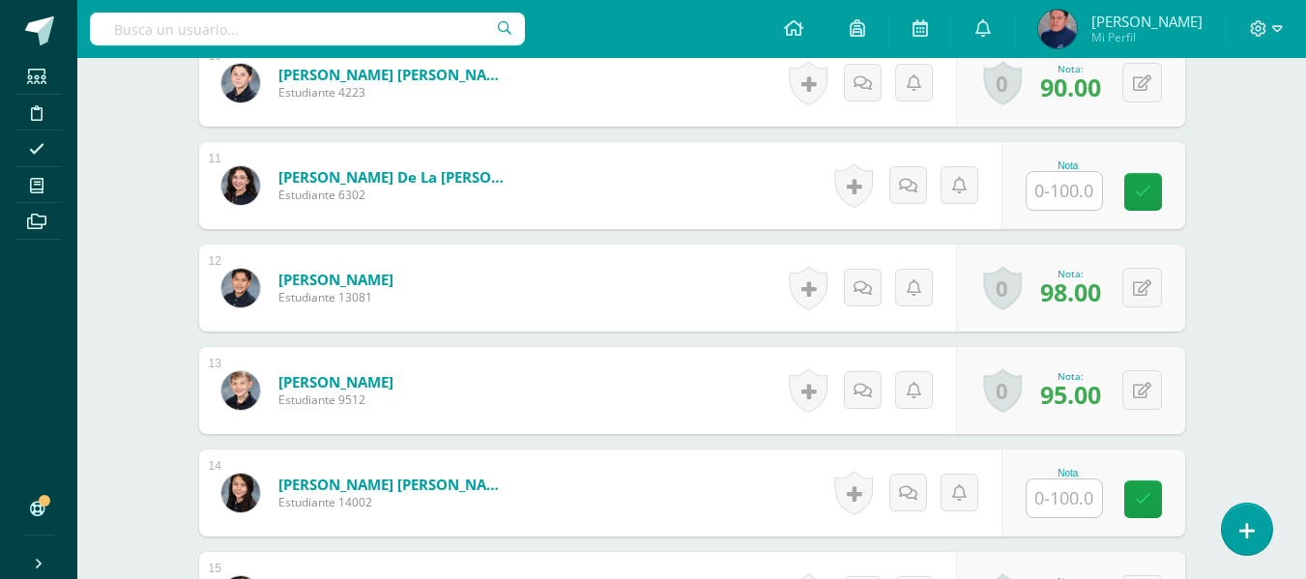
click at [1079, 189] on input "text" at bounding box center [1064, 191] width 75 height 38
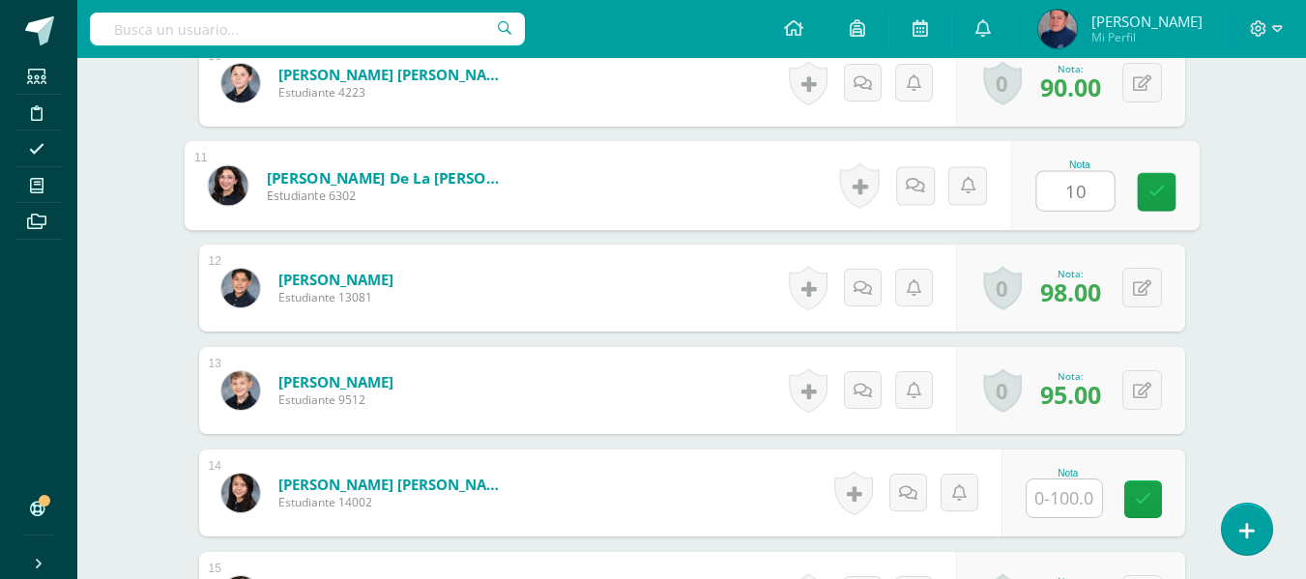
type input "100"
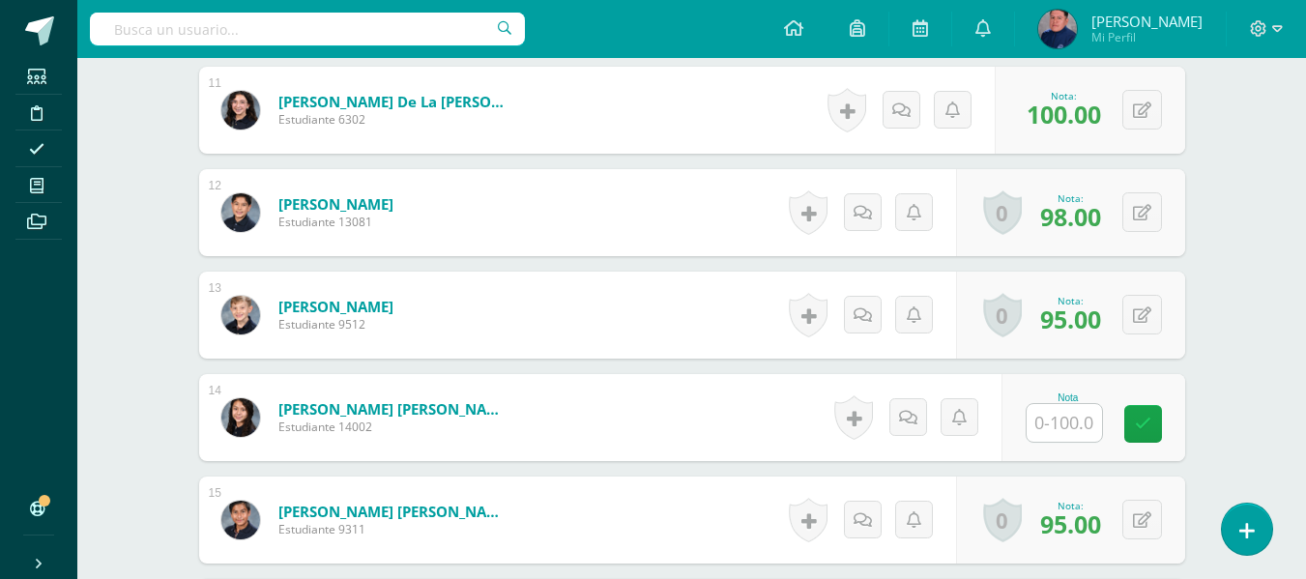
scroll to position [1766, 0]
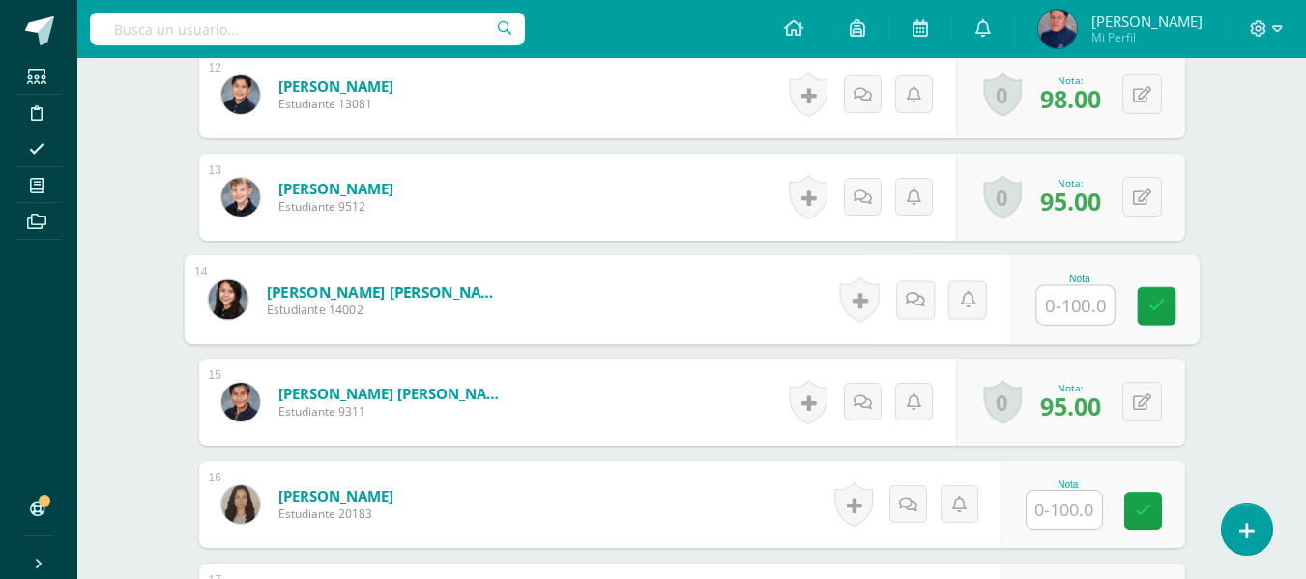
click at [1070, 298] on input "text" at bounding box center [1074, 305] width 77 height 39
type input "100"
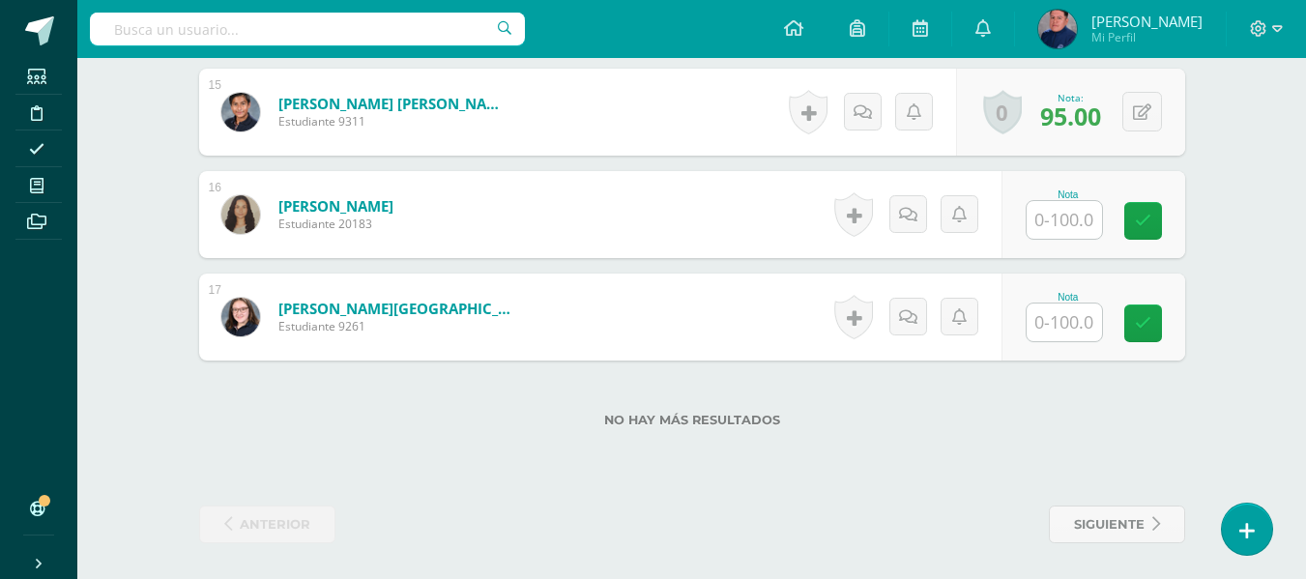
scroll to position [2059, 0]
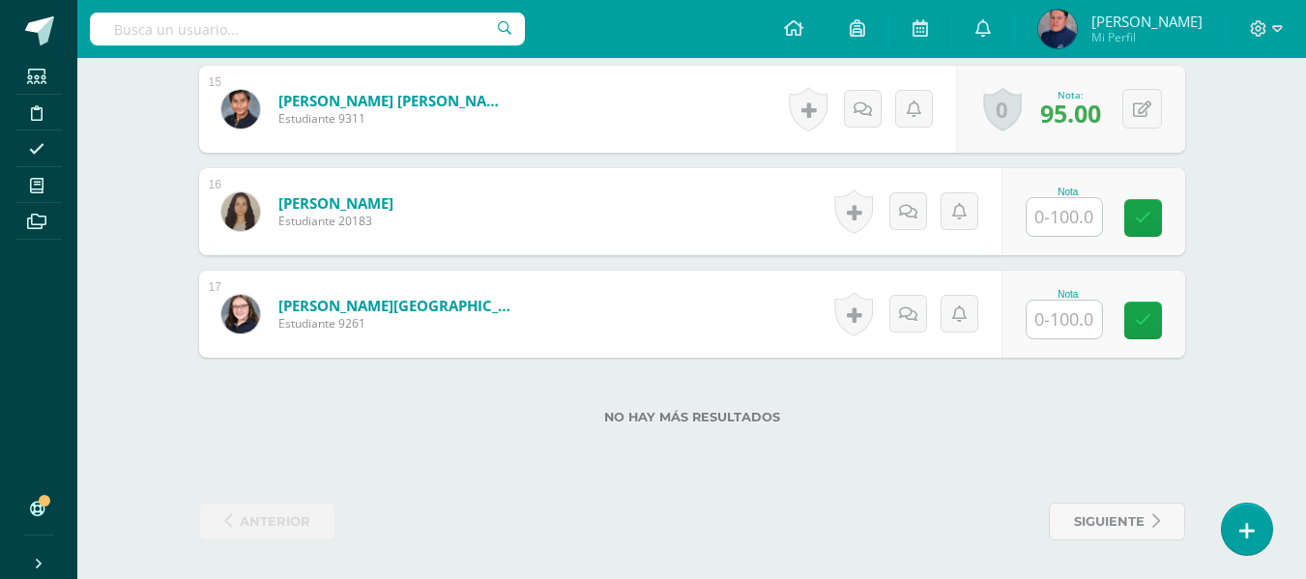
click at [1069, 221] on input "text" at bounding box center [1064, 217] width 75 height 38
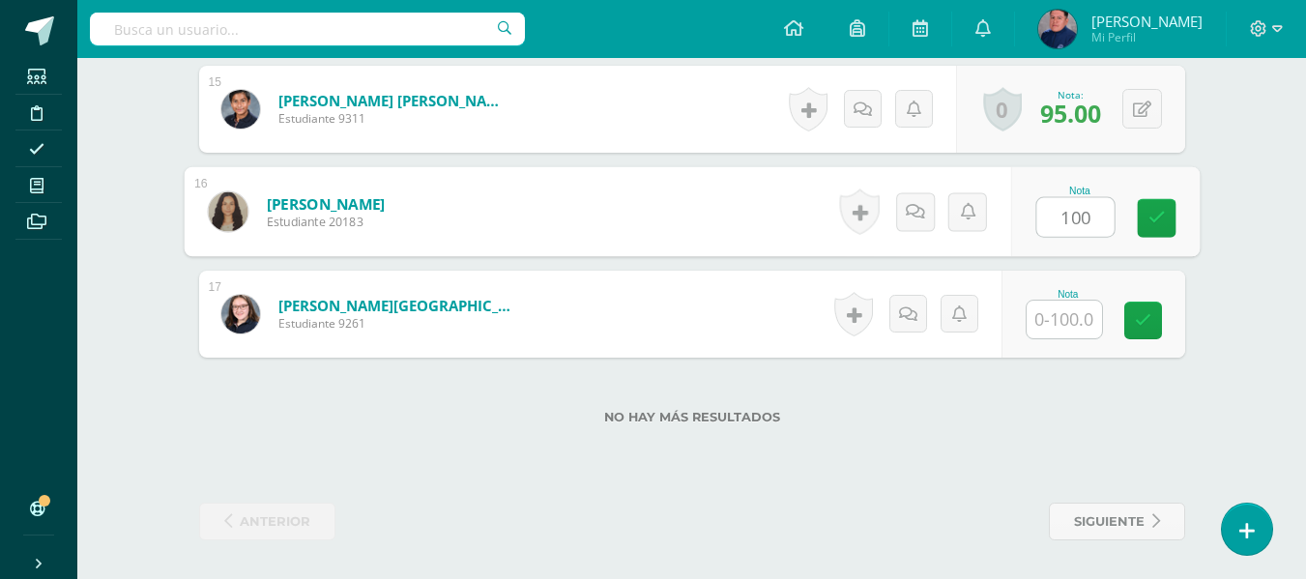
type input "100"
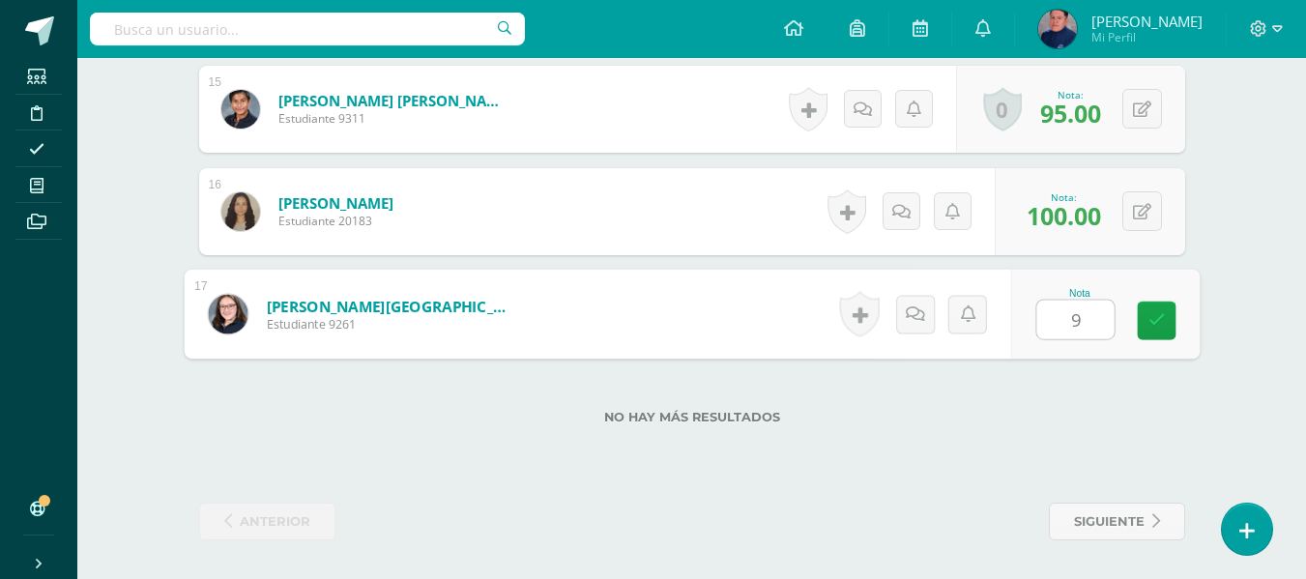
type input "95"
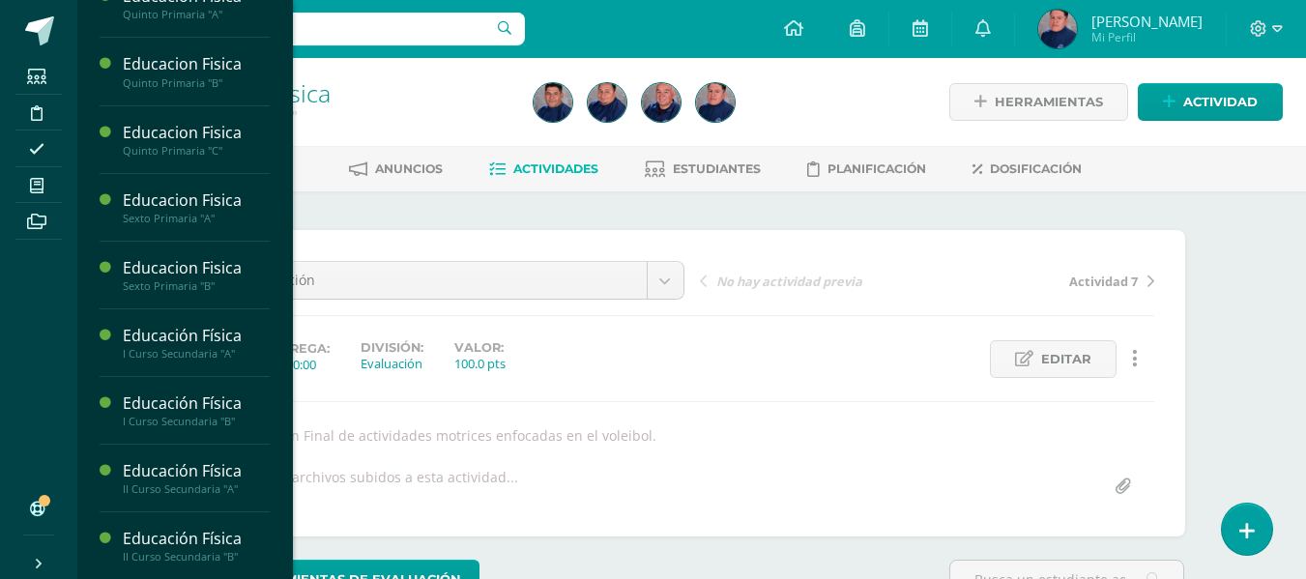
scroll to position [967, 0]
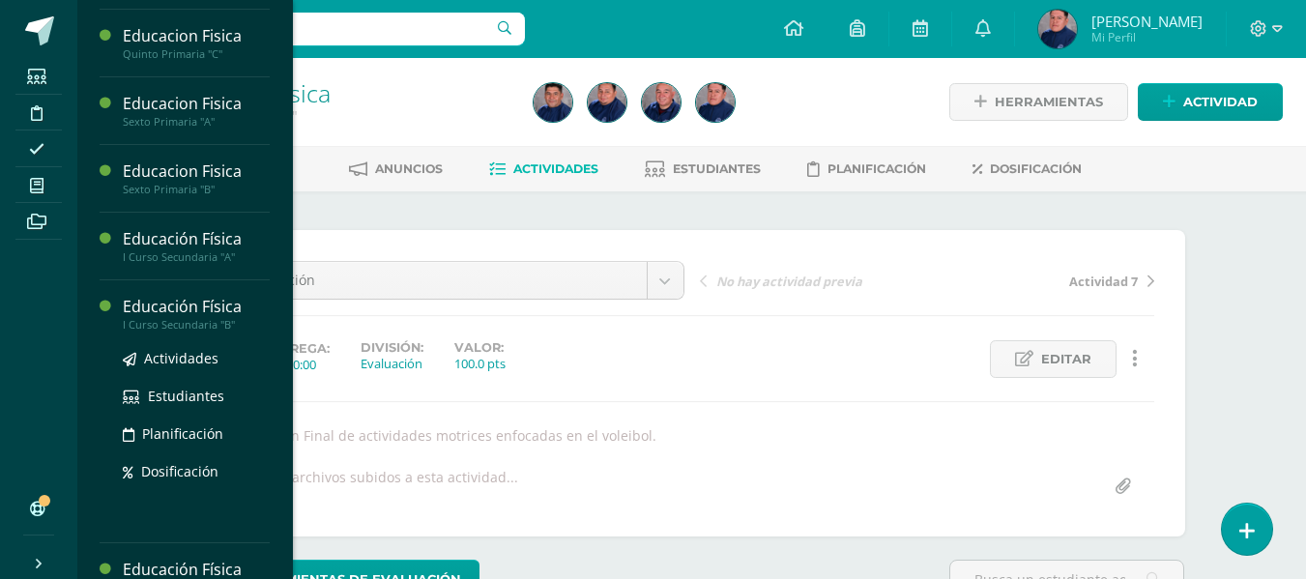
click at [180, 314] on div "Educación Física" at bounding box center [196, 307] width 147 height 22
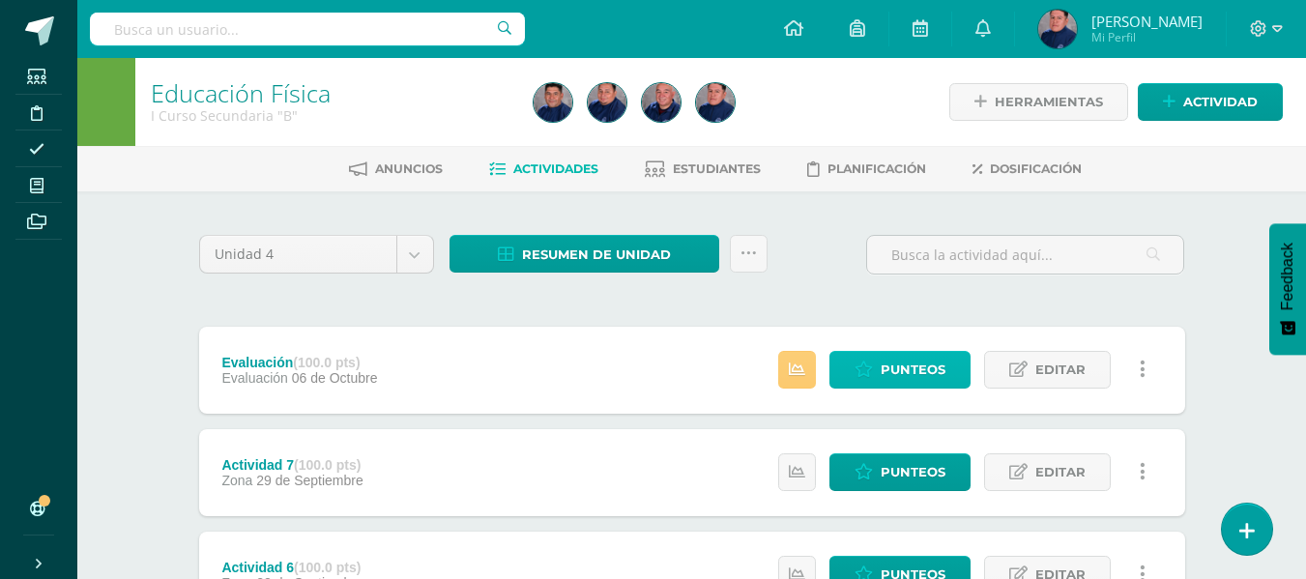
click at [865, 364] on icon at bounding box center [864, 370] width 18 height 16
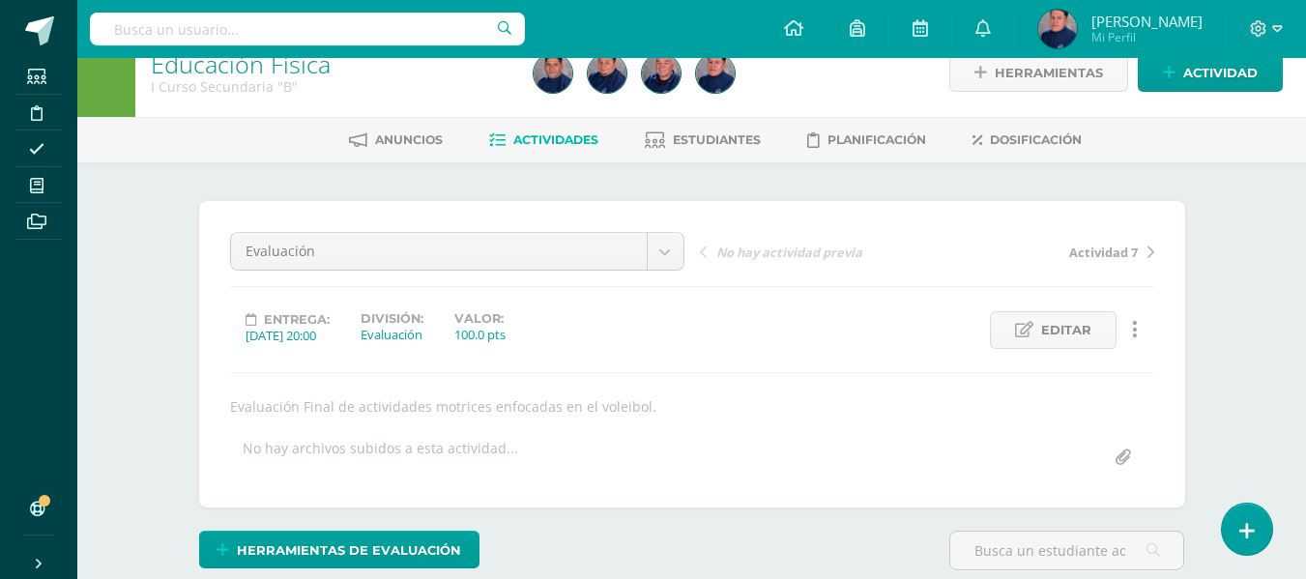
scroll to position [30, 0]
